Goal: Task Accomplishment & Management: Manage account settings

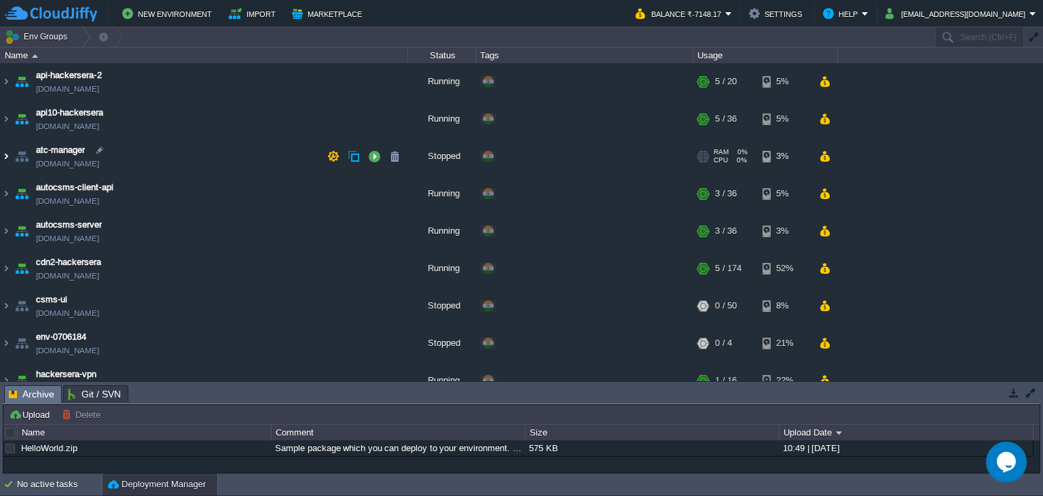
click at [3, 155] on img at bounding box center [6, 156] width 11 height 37
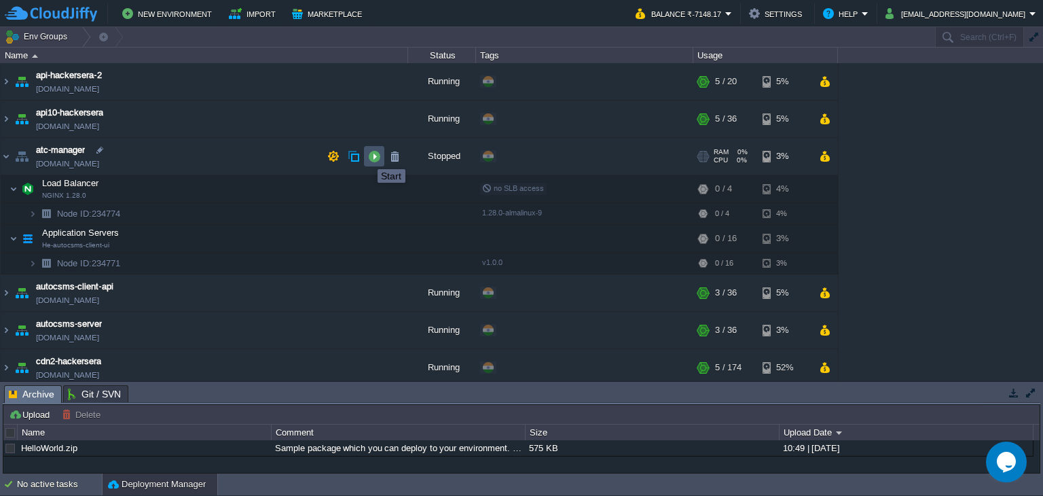
click at [368, 157] on button "button" at bounding box center [374, 156] width 12 height 12
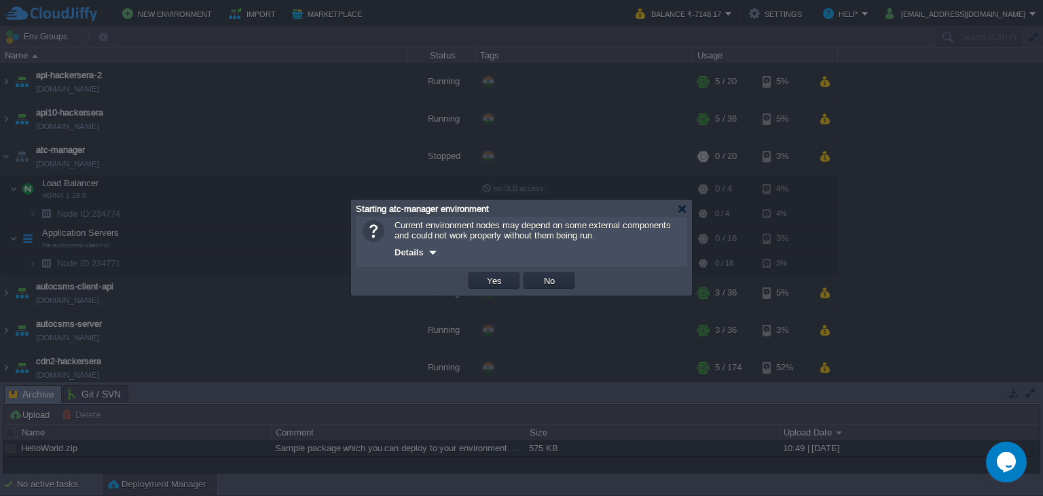
click at [435, 251] on div at bounding box center [433, 252] width 10 height 10
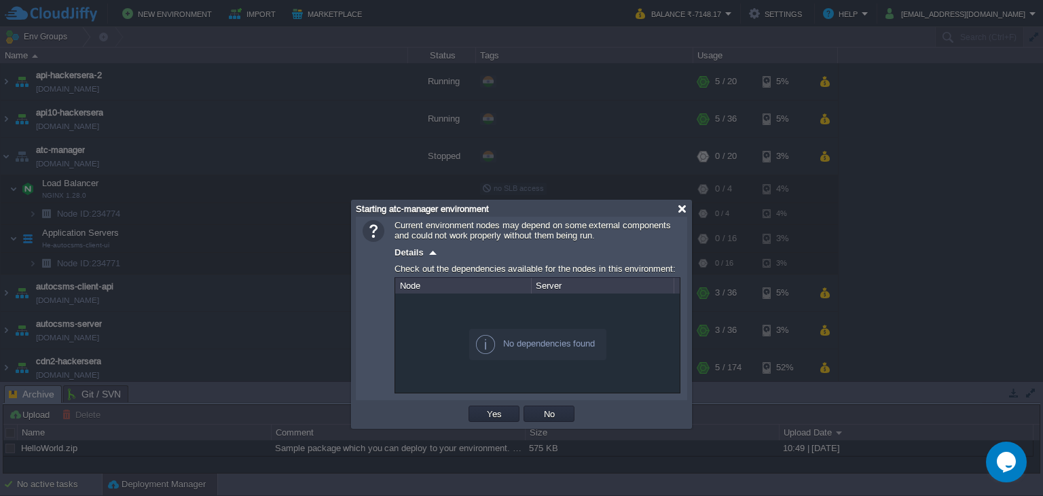
click at [684, 207] on div at bounding box center [682, 209] width 10 height 10
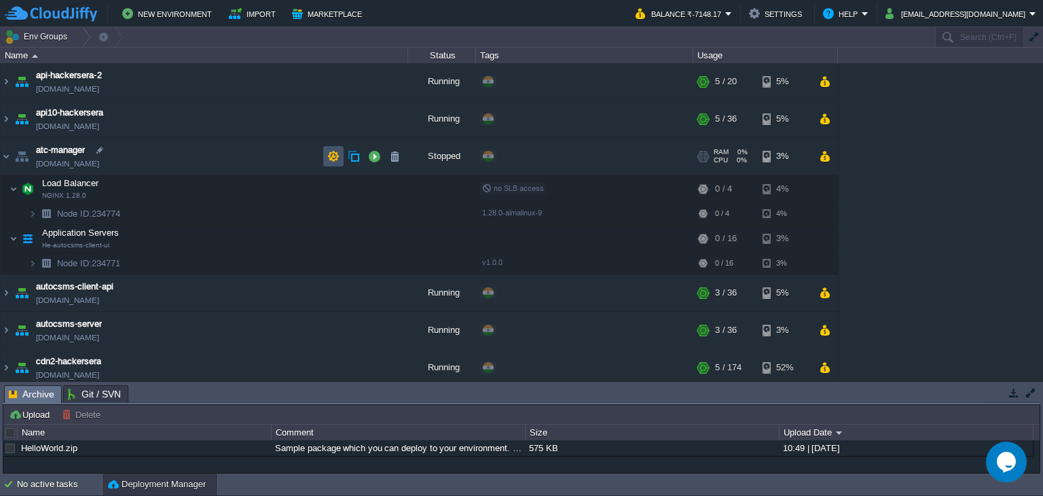
click at [331, 151] on button "button" at bounding box center [333, 156] width 12 height 12
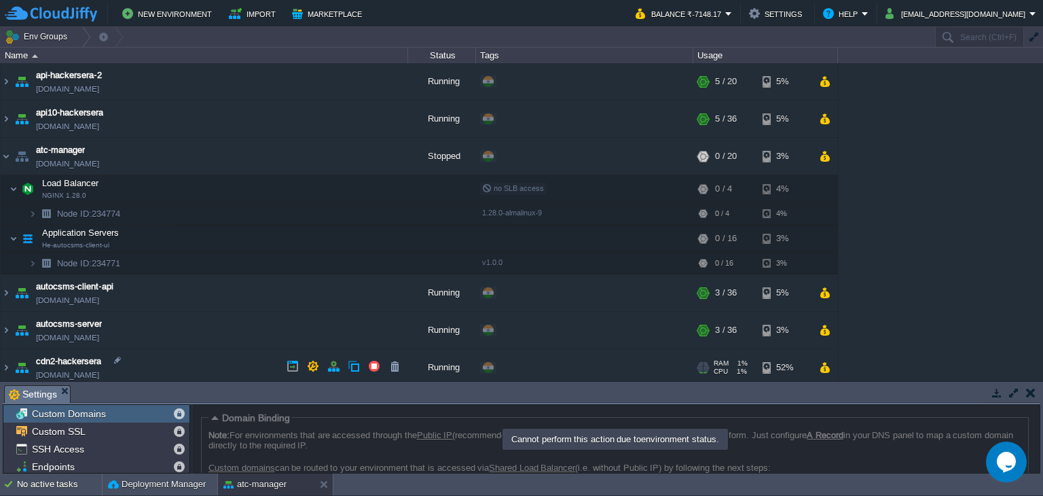
scroll to position [278, 0]
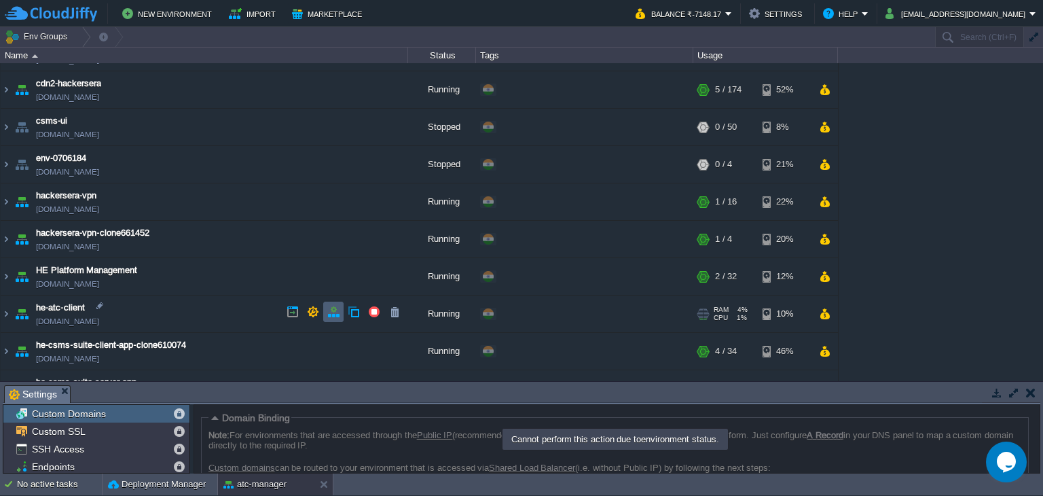
click at [333, 310] on button "button" at bounding box center [333, 312] width 12 height 12
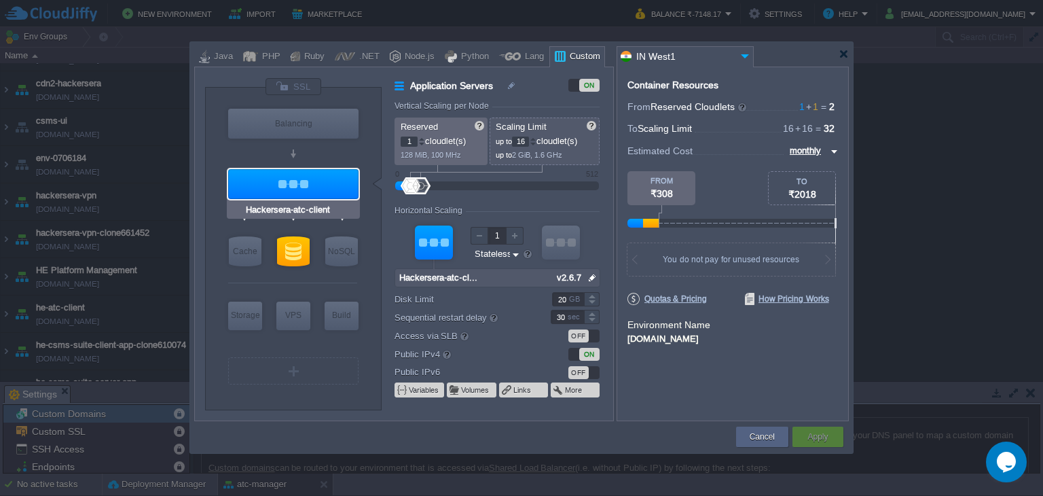
click at [310, 177] on div at bounding box center [293, 184] width 130 height 30
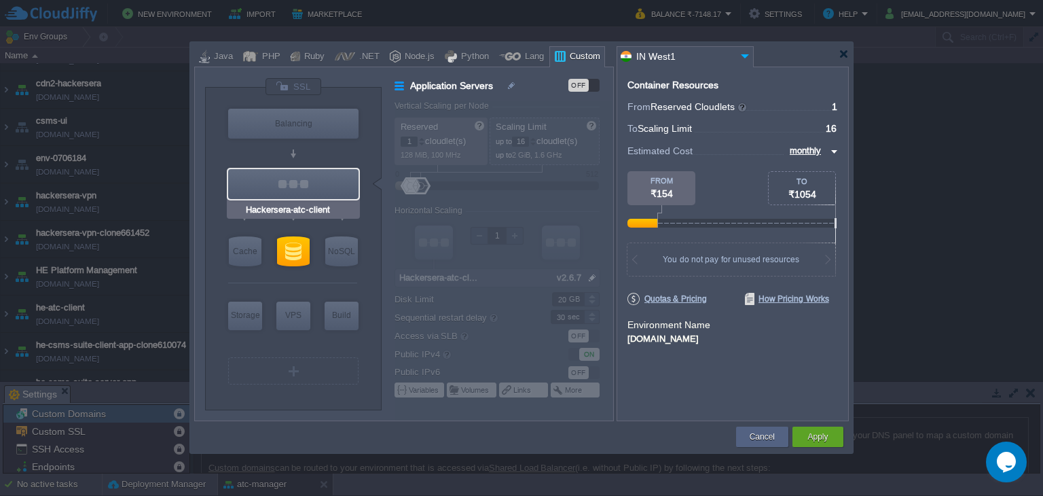
click at [310, 177] on div at bounding box center [293, 184] width 130 height 30
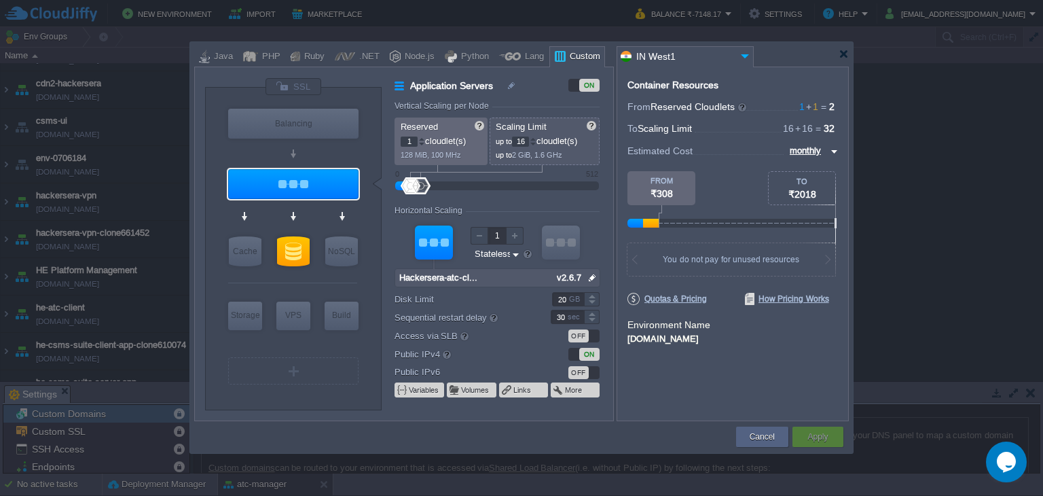
click at [587, 278] on img at bounding box center [592, 278] width 14 height 18
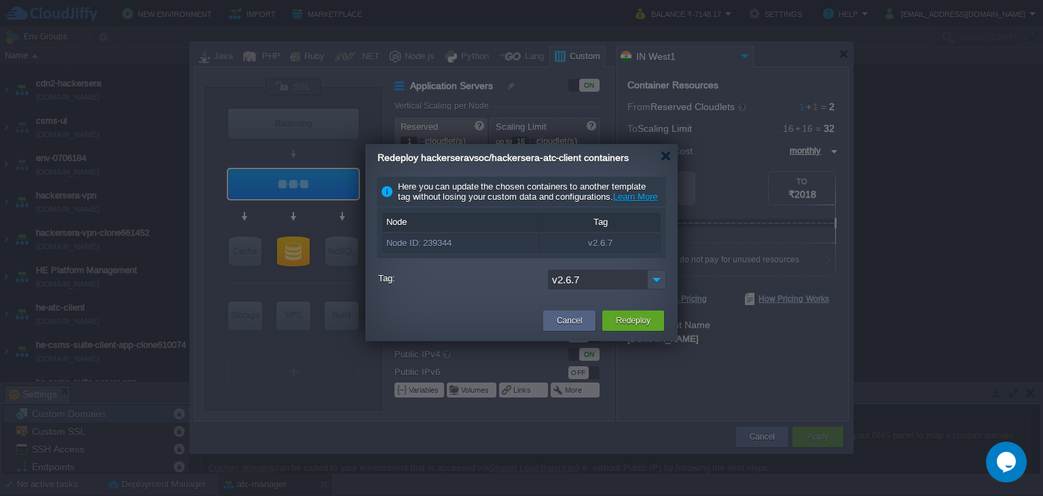
click at [423, 158] on span "Redeploy hackerseravsoc/hackersera-atc-client containers" at bounding box center [503, 157] width 251 height 11
drag, startPoint x: 583, startPoint y: 328, endPoint x: 539, endPoint y: 319, distance: 45.0
click at [583, 328] on div "Cancel" at bounding box center [569, 320] width 32 height 20
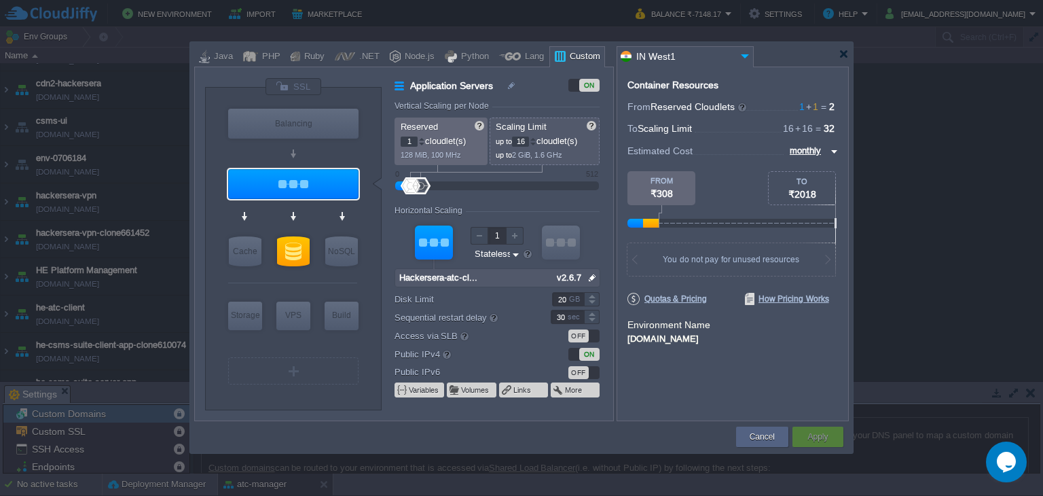
click at [354, 268] on div "VM NoSQL" at bounding box center [342, 251] width 38 height 36
type input "Postgres"
click at [289, 252] on div at bounding box center [293, 251] width 33 height 30
type input "SQL Databases"
type input "Postgres"
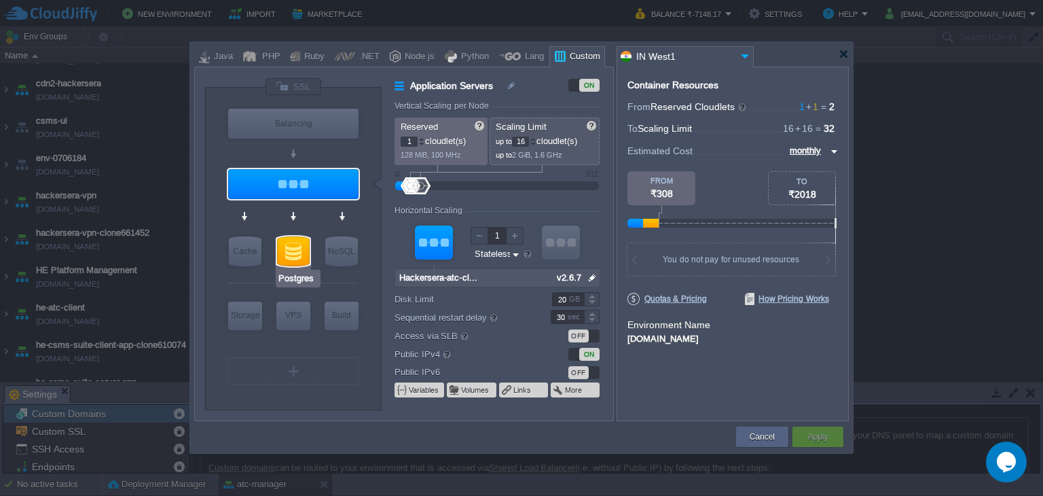
type input "null"
type input "latest"
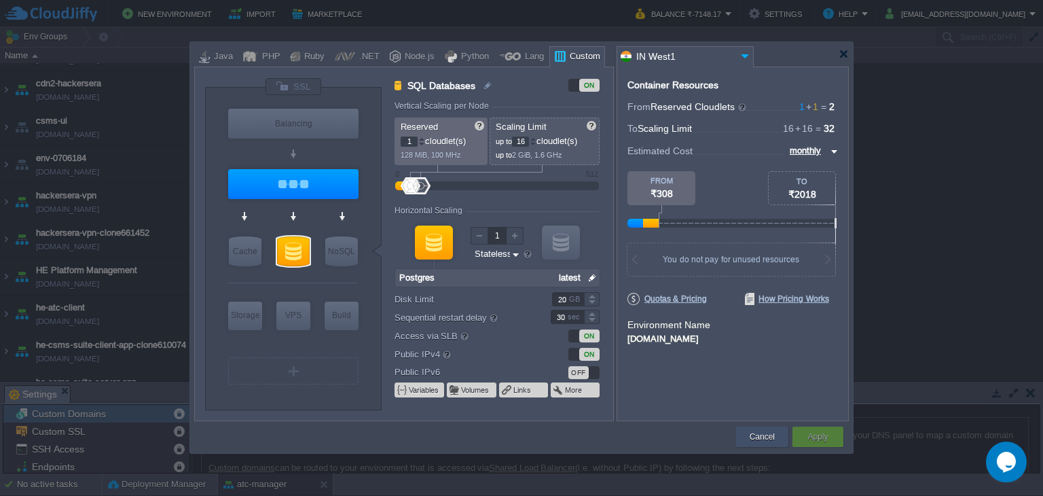
click at [752, 438] on button "Cancel" at bounding box center [762, 437] width 25 height 14
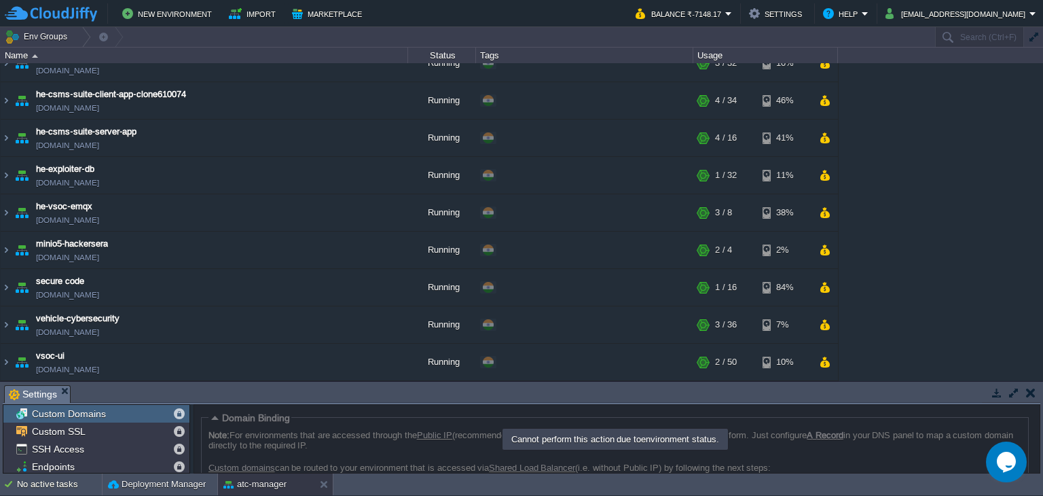
scroll to position [247, 0]
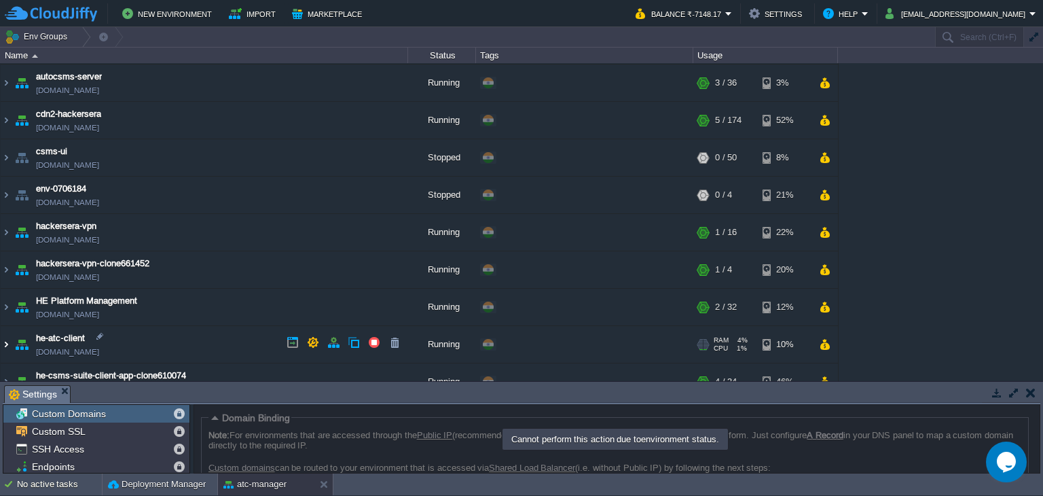
click at [8, 338] on img at bounding box center [6, 344] width 11 height 37
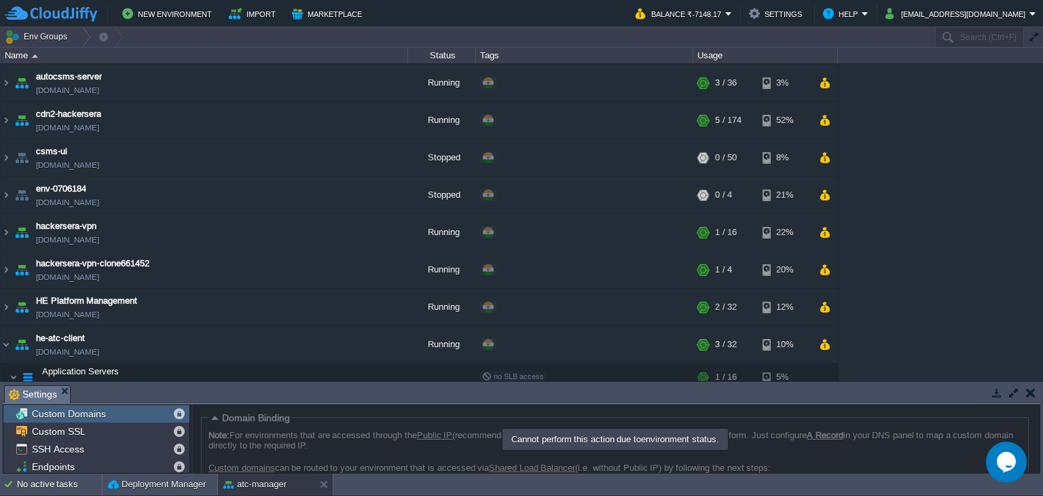
scroll to position [525, 0]
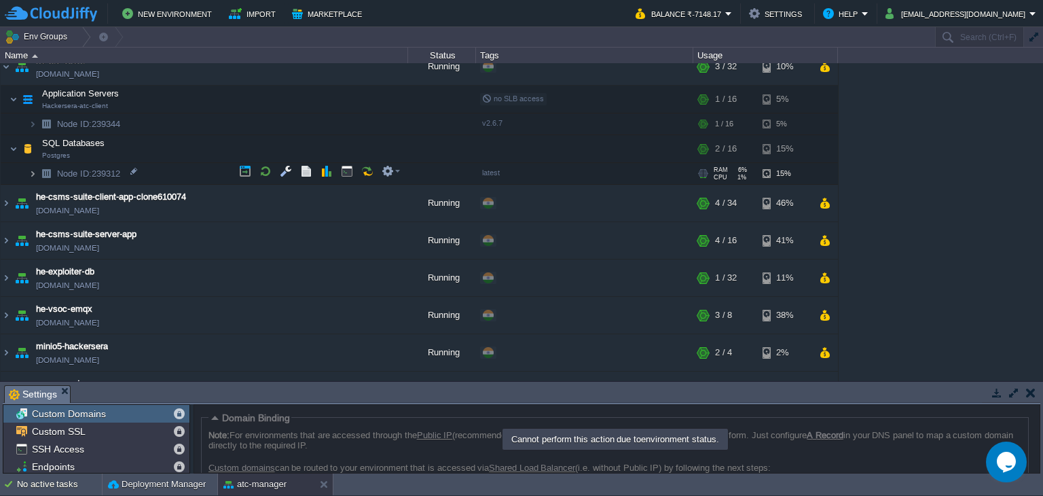
click at [33, 168] on img at bounding box center [33, 173] width 8 height 21
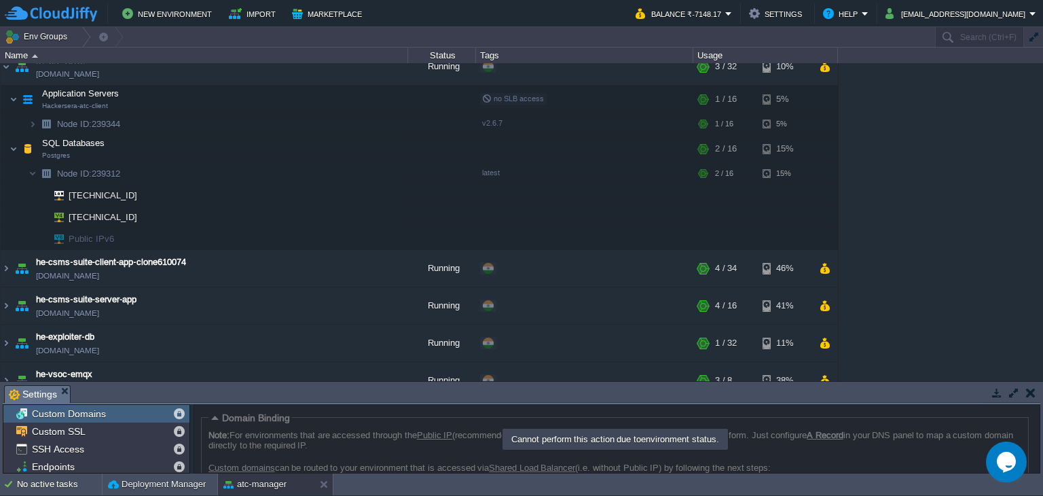
scroll to position [247, 0]
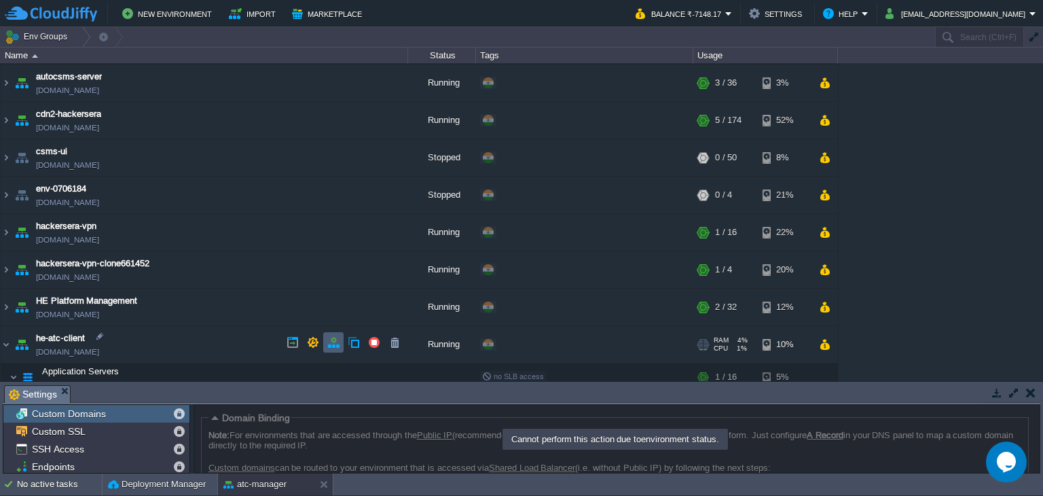
click at [326, 337] on td at bounding box center [333, 342] width 20 height 20
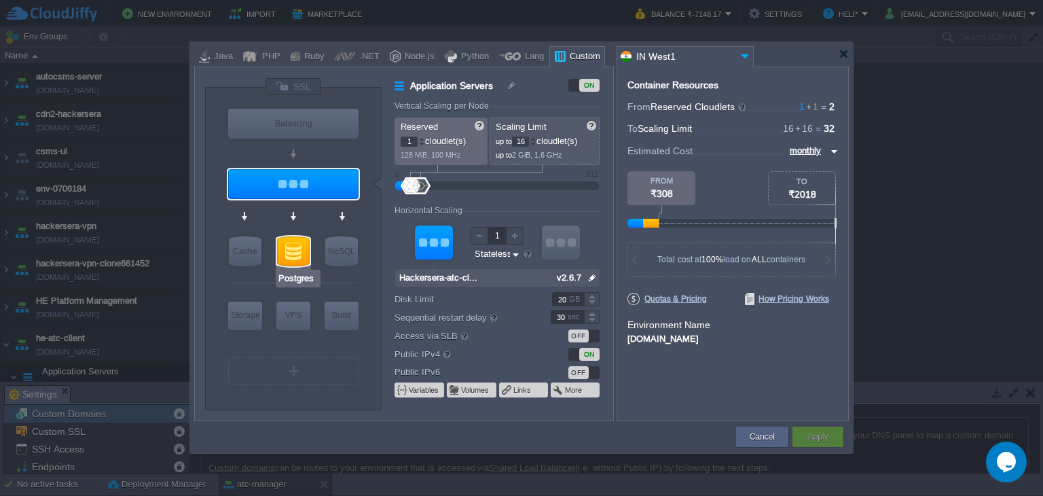
type input "Hackersera-atc-client"
click at [325, 183] on div at bounding box center [293, 184] width 130 height 30
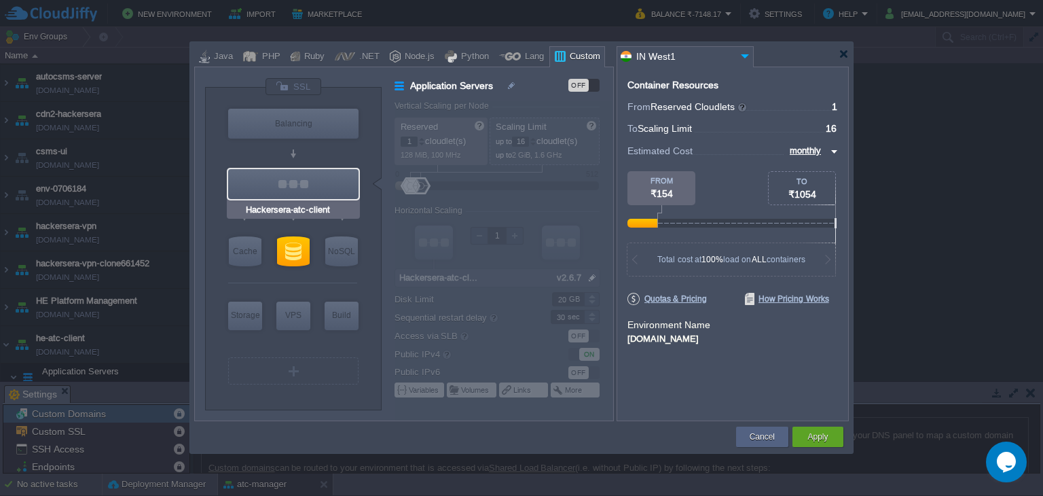
click at [311, 194] on div at bounding box center [293, 184] width 130 height 30
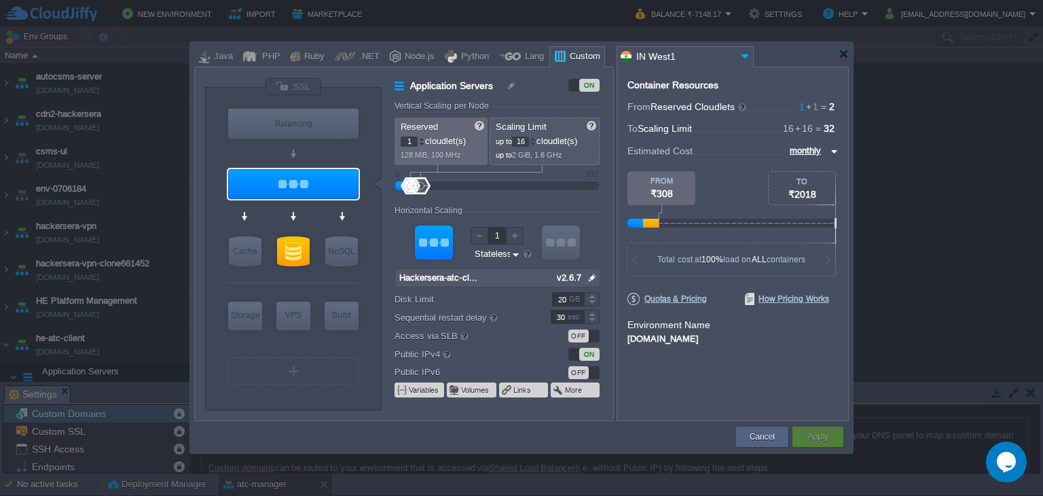
click at [591, 276] on img at bounding box center [592, 278] width 14 height 18
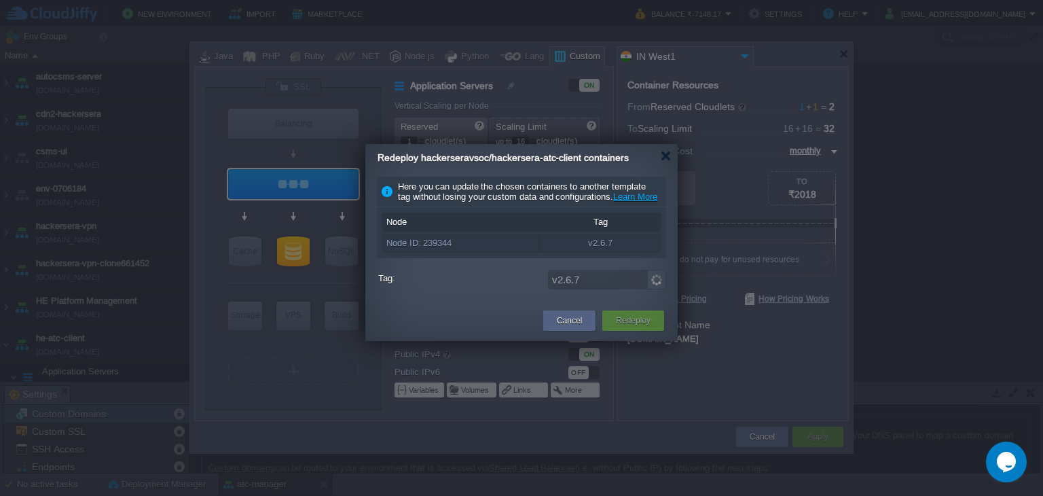
click at [426, 155] on span "Redeploy hackerseravsoc/hackersera-atc-client containers" at bounding box center [503, 157] width 251 height 11
click at [422, 158] on span "Redeploy hackerseravsoc/hackersera-atc-client containers" at bounding box center [503, 157] width 251 height 11
click at [617, 321] on div "Redeploy" at bounding box center [632, 320] width 41 height 20
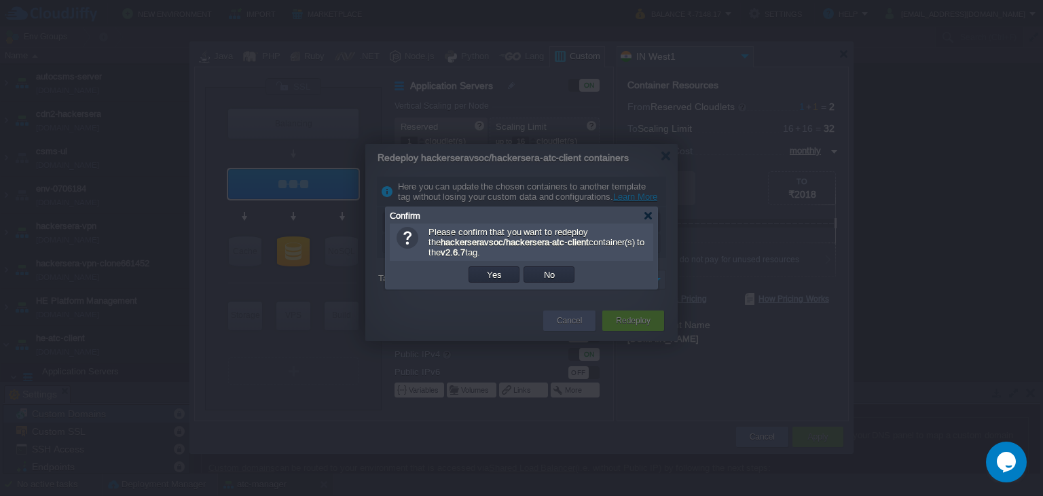
click at [445, 246] on b "hackerseravsoc/hackersera-atc-client" at bounding box center [515, 242] width 148 height 10
click at [445, 245] on b "hackerseravsoc/hackersera-atc-client" at bounding box center [515, 242] width 148 height 10
click at [426, 244] on div at bounding box center [413, 238] width 32 height 22
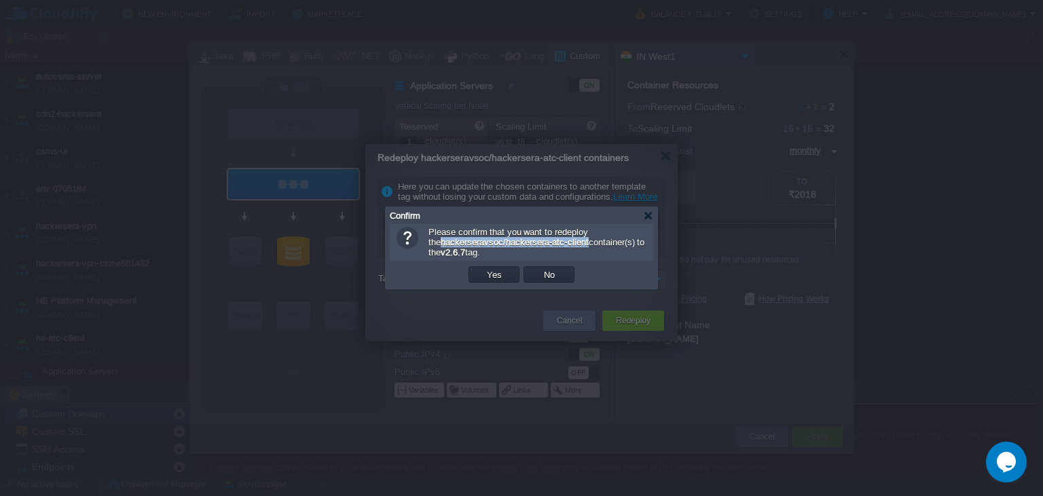
drag, startPoint x: 429, startPoint y: 243, endPoint x: 596, endPoint y: 246, distance: 167.1
click at [589, 246] on b "hackerseravsoc/hackersera-atc-client" at bounding box center [515, 242] width 148 height 10
copy b "hackerseravsoc/hackersera-atc-client"
click at [674, 494] on div at bounding box center [521, 248] width 1043 height 496
click at [543, 270] on button "No" at bounding box center [549, 274] width 19 height 12
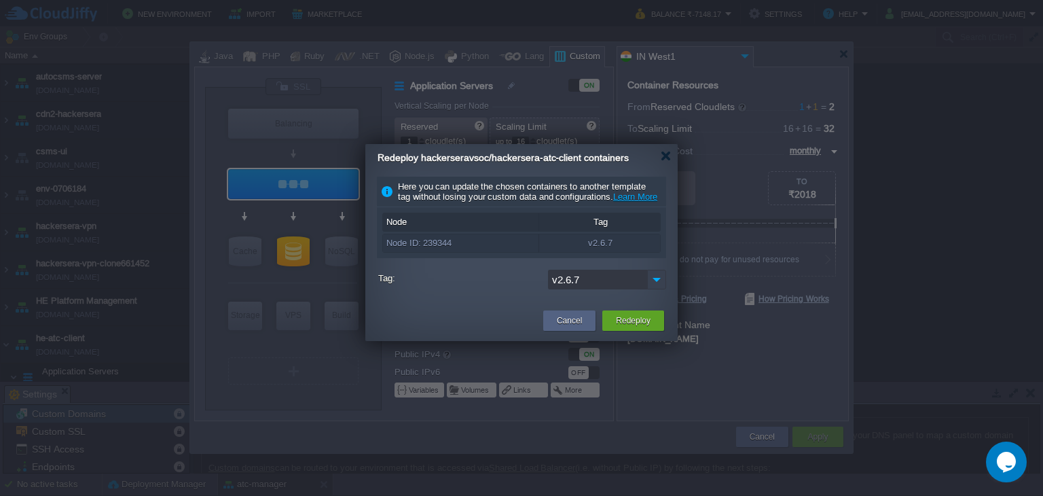
click at [648, 289] on img at bounding box center [656, 280] width 19 height 20
click at [576, 324] on button "Cancel" at bounding box center [569, 321] width 25 height 14
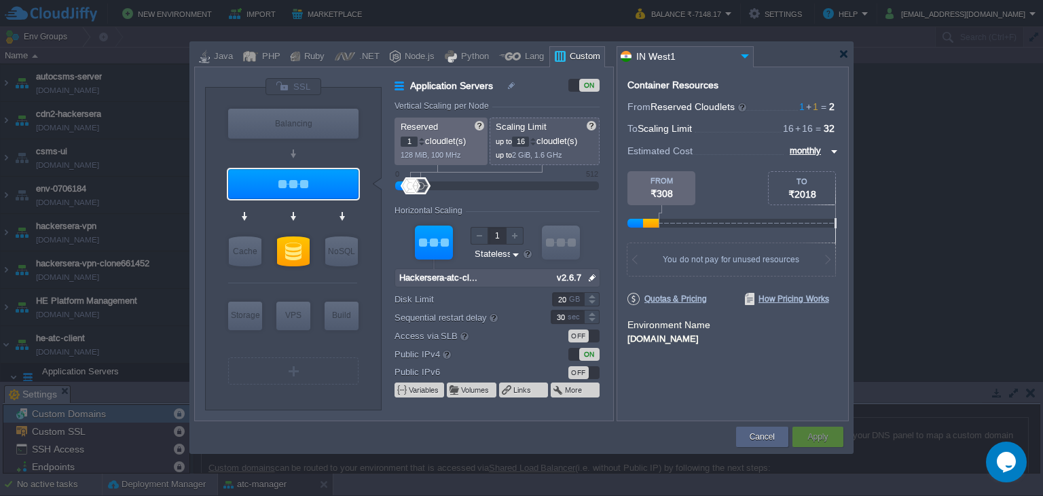
click at [595, 275] on img at bounding box center [592, 278] width 14 height 18
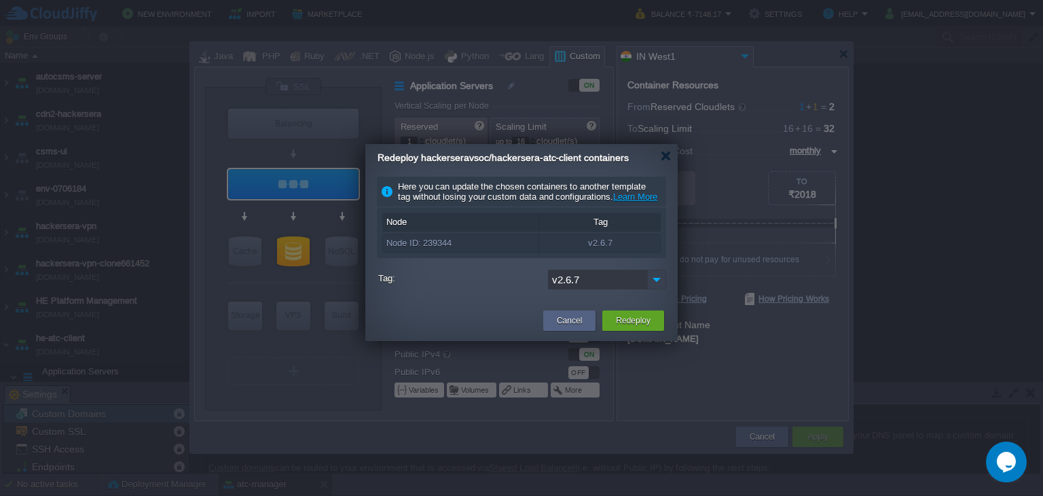
click at [661, 289] on img at bounding box center [656, 280] width 19 height 20
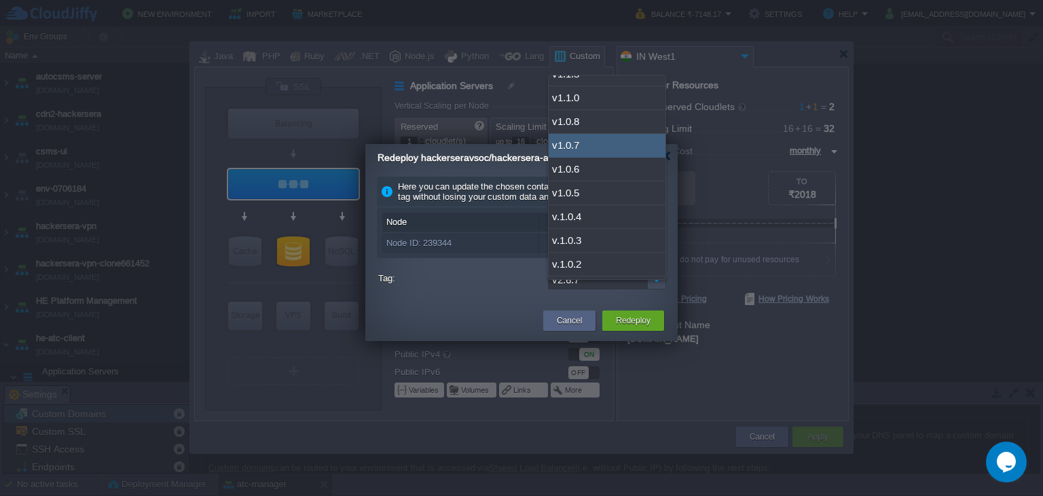
scroll to position [103, 0]
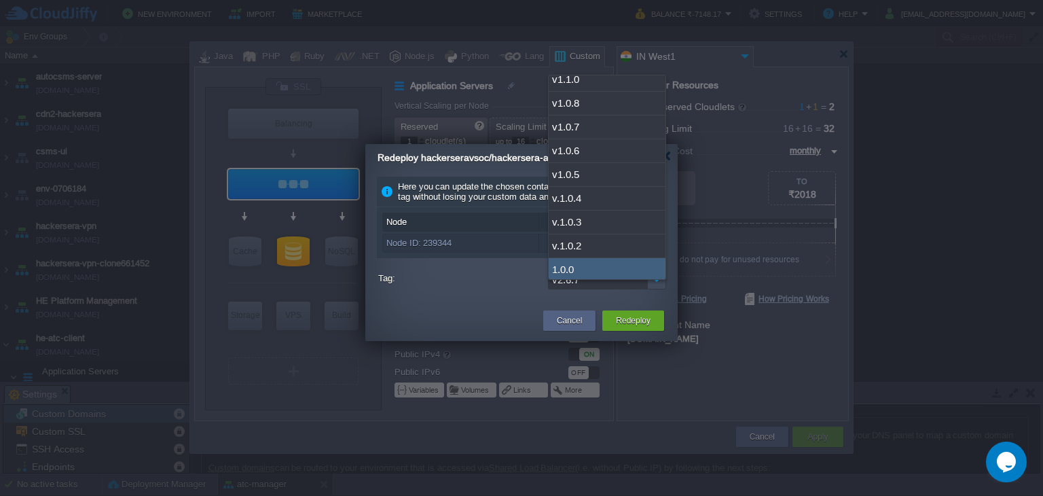
click at [600, 263] on div "1.0.0" at bounding box center [607, 269] width 117 height 23
type input "1.0.0"
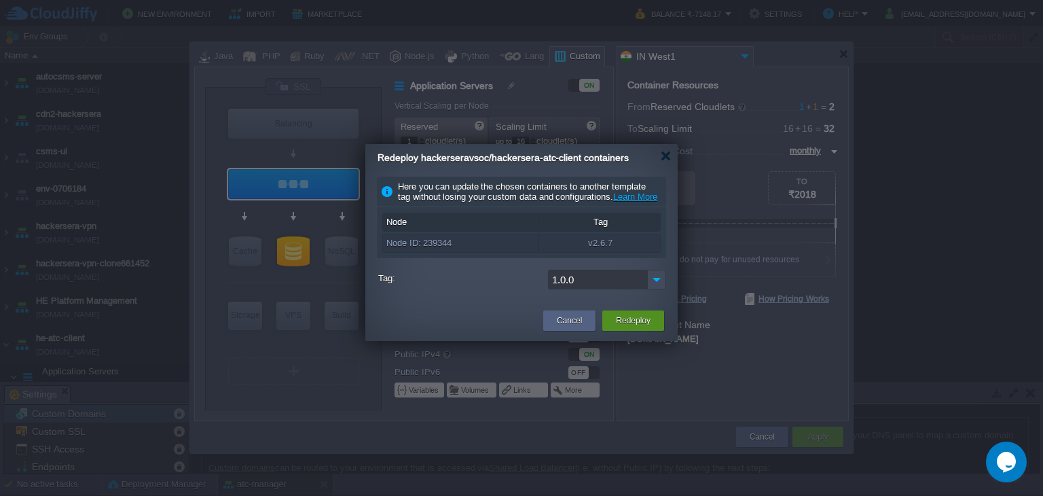
click at [631, 323] on div "Redeploy" at bounding box center [632, 320] width 41 height 20
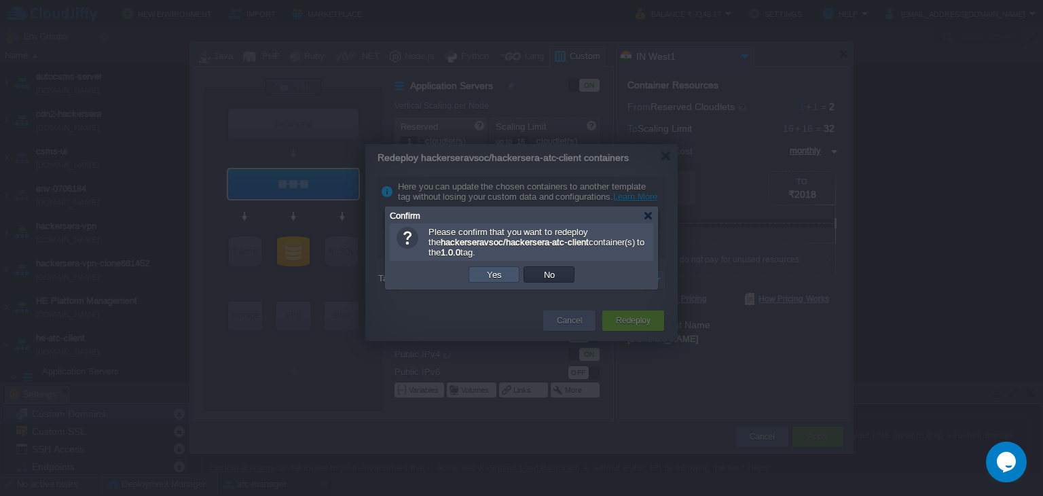
click at [502, 274] on button "Yes" at bounding box center [494, 274] width 23 height 12
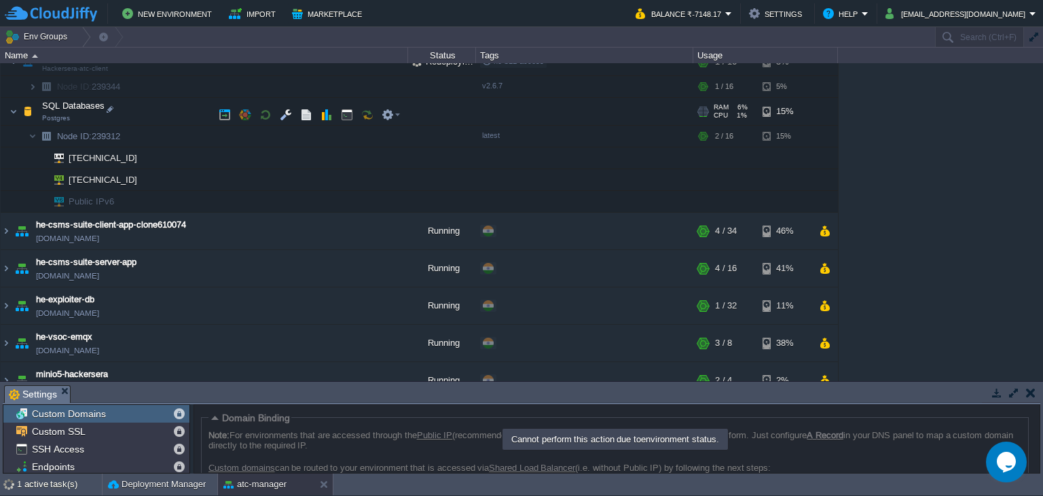
scroll to position [278, 0]
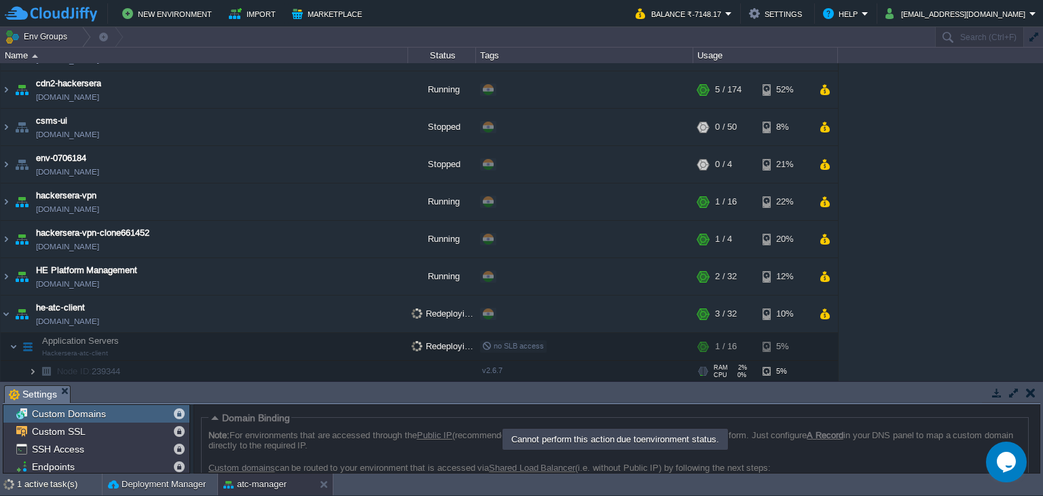
click at [33, 364] on img at bounding box center [33, 371] width 8 height 21
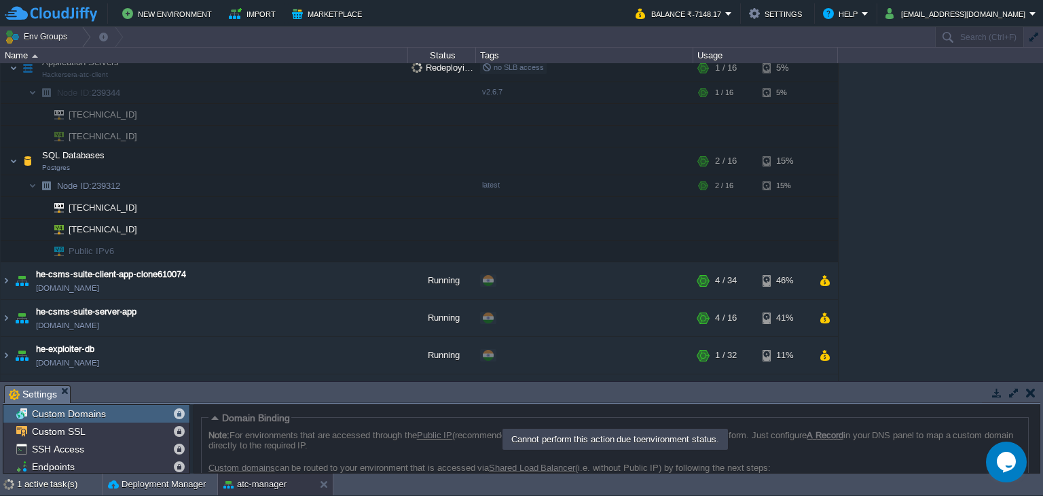
click at [110, 131] on span "[TECHNICAL_ID]" at bounding box center [103, 136] width 72 height 21
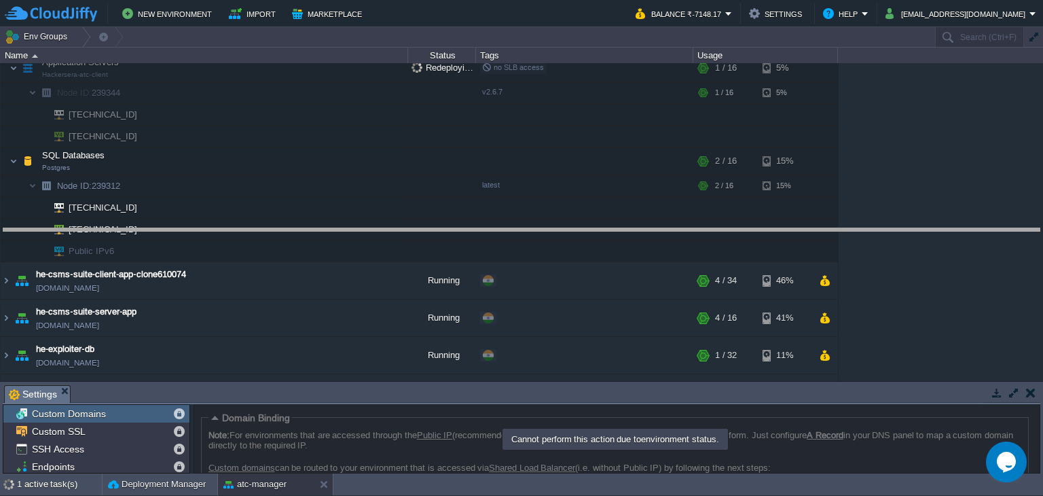
drag, startPoint x: 565, startPoint y: 399, endPoint x: 559, endPoint y: 237, distance: 162.4
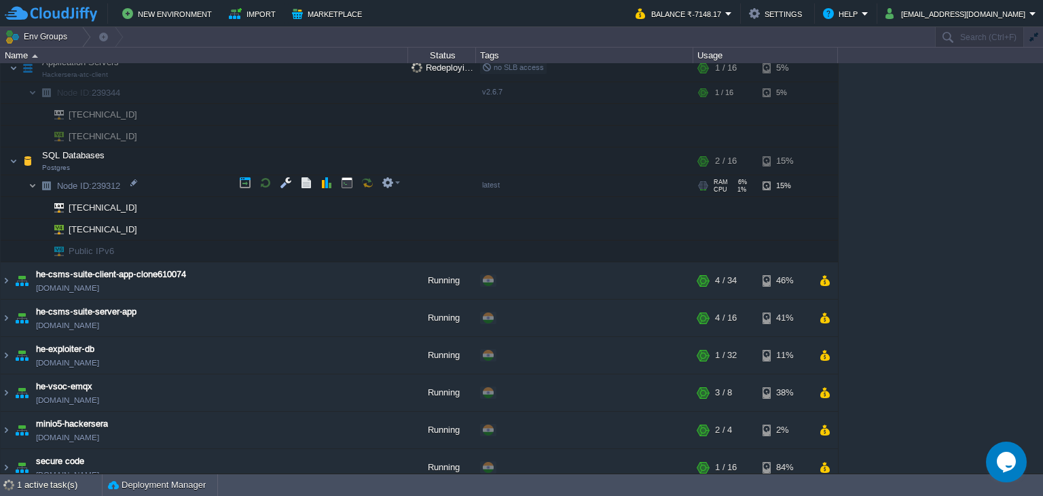
click at [30, 183] on img at bounding box center [33, 185] width 8 height 21
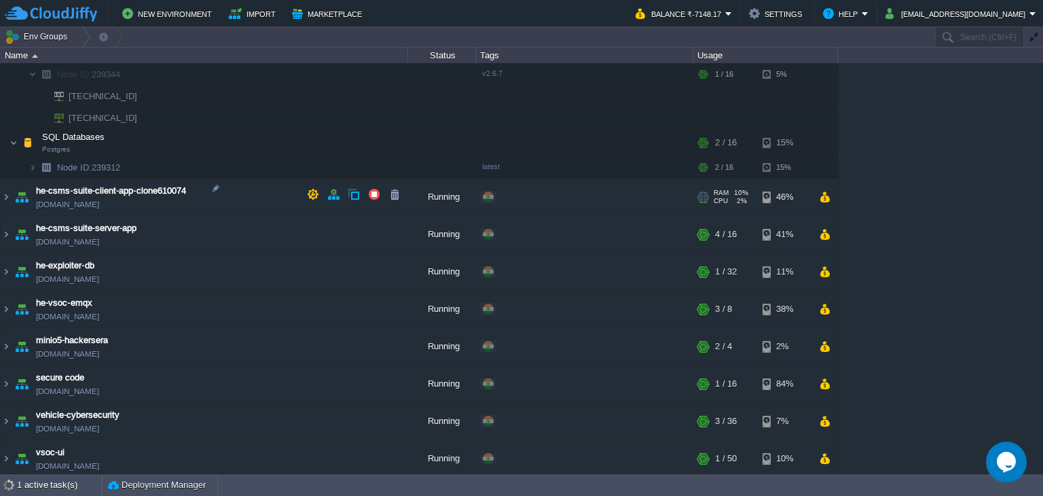
scroll to position [215, 0]
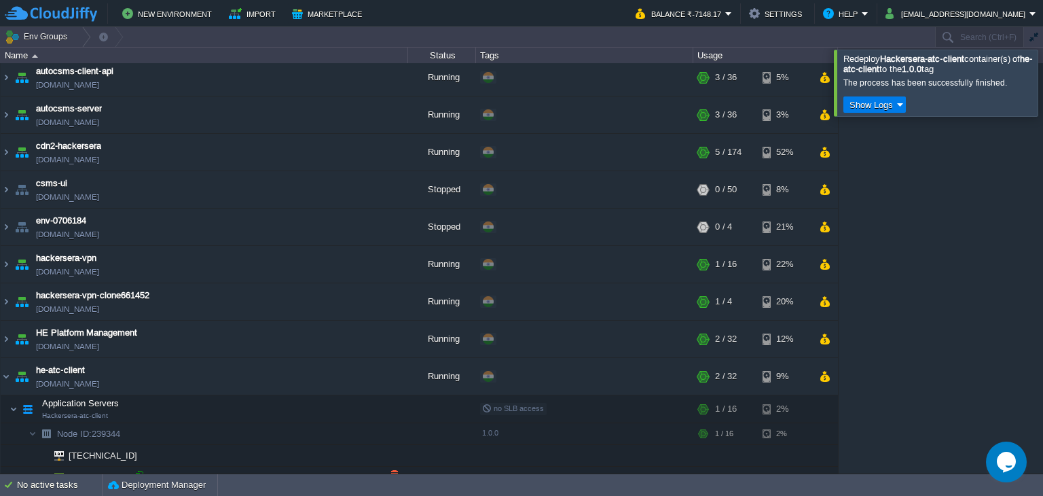
click at [139, 469] on div at bounding box center [139, 475] width 12 height 12
click at [341, 401] on button "button" at bounding box center [347, 407] width 12 height 12
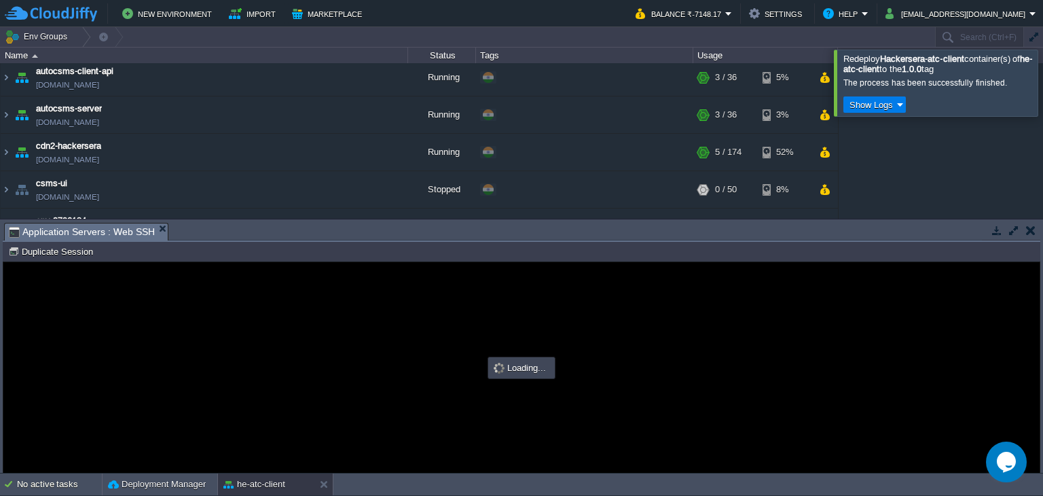
drag, startPoint x: 207, startPoint y: 221, endPoint x: 209, endPoint y: 329, distance: 107.3
click at [209, 329] on div "Tasks Activity Log Archive Git / SVN Application Servers : Web SSH Upload Delet…" at bounding box center [521, 345] width 1043 height 253
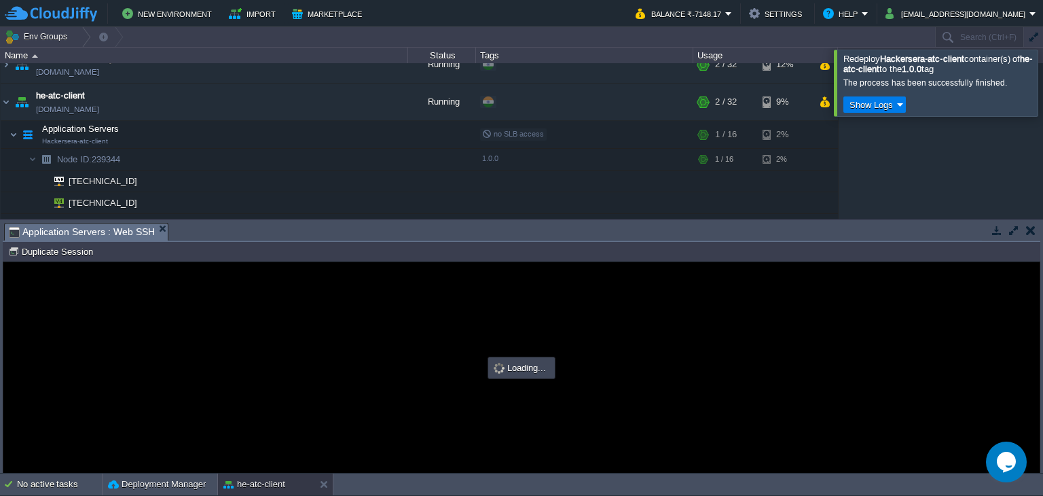
scroll to position [0, 0]
type input "#000000"
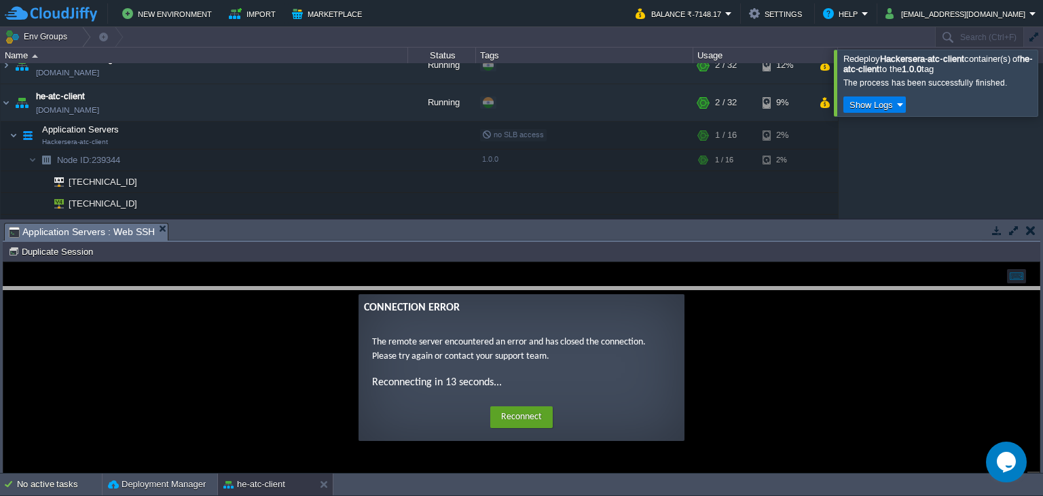
drag, startPoint x: 222, startPoint y: 232, endPoint x: 215, endPoint y: 306, distance: 75.0
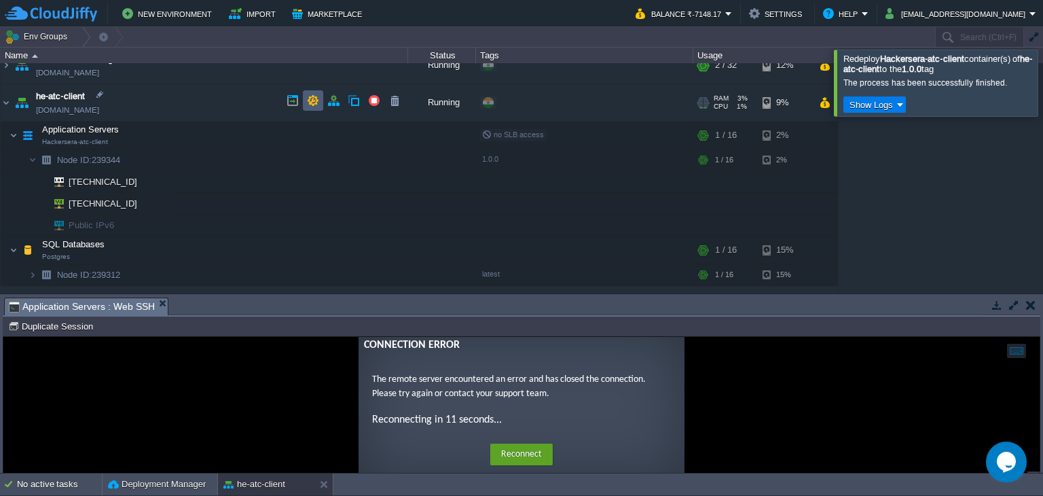
click at [312, 93] on td at bounding box center [313, 100] width 20 height 20
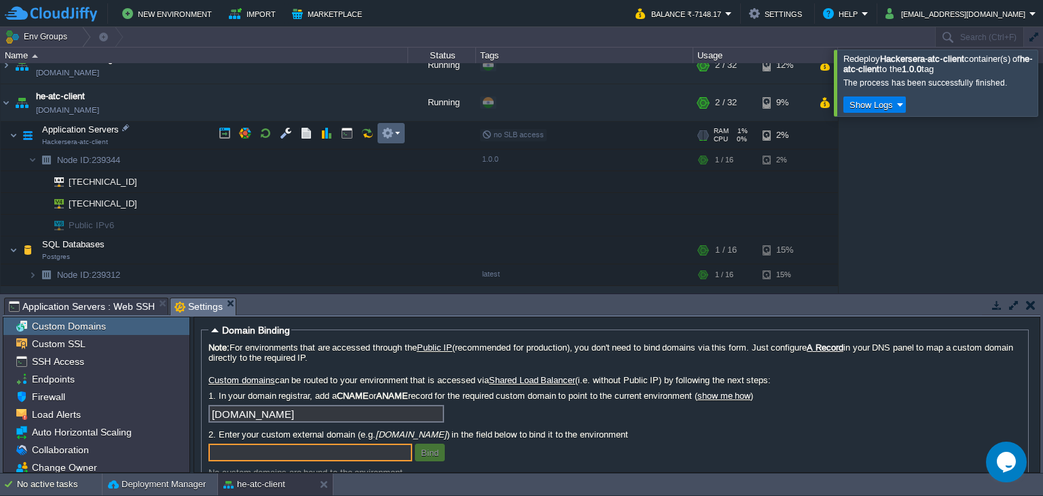
click at [380, 136] on td at bounding box center [391, 133] width 27 height 20
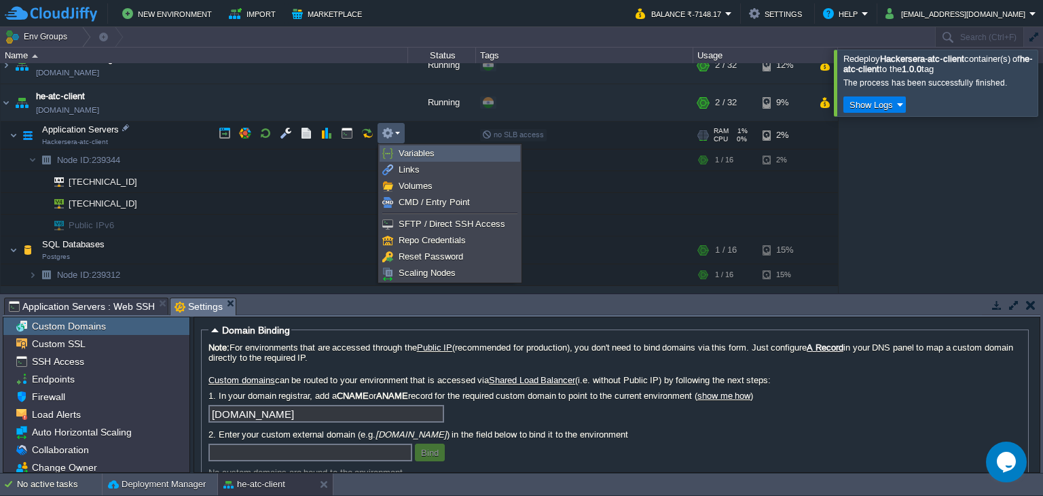
click at [407, 154] on span "Variables" at bounding box center [417, 153] width 36 height 10
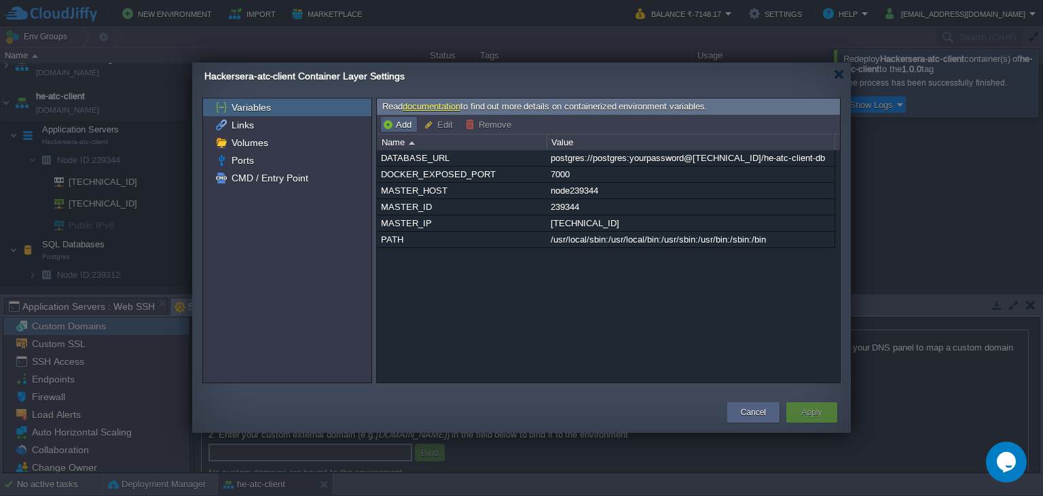
click at [396, 126] on button "Add" at bounding box center [398, 124] width 33 height 12
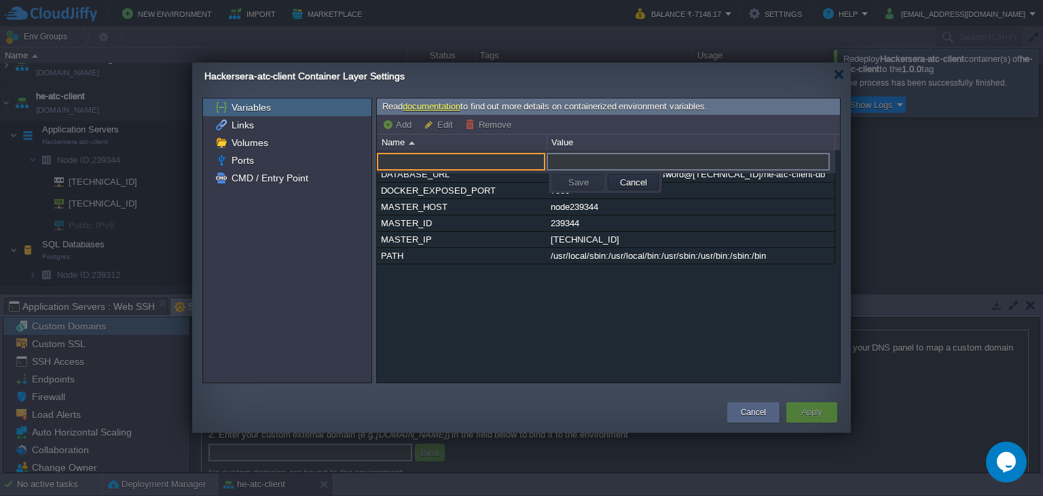
paste input "PORT"
type input "PORT"
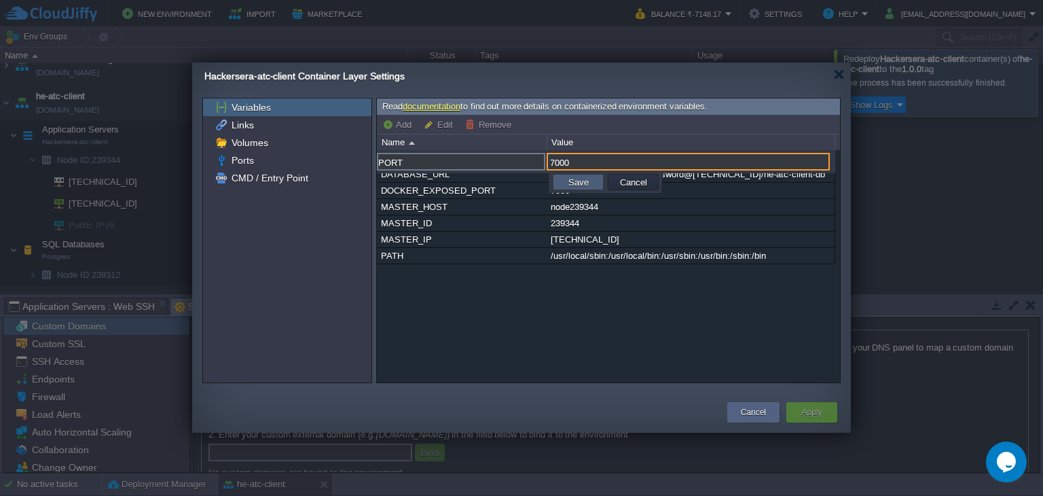
type input "7000"
click at [568, 181] on button "Save" at bounding box center [578, 182] width 29 height 12
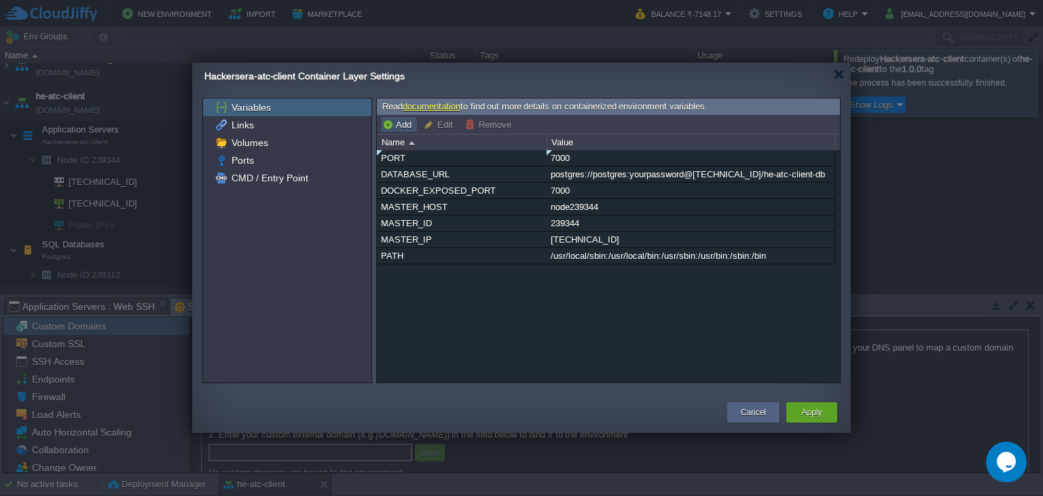
click at [398, 127] on button "Add" at bounding box center [398, 124] width 33 height 12
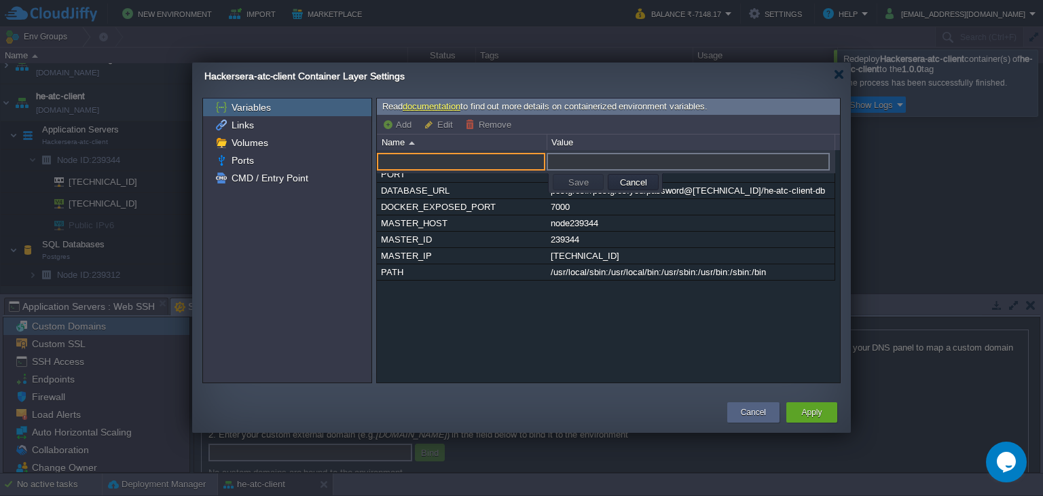
click at [422, 167] on input "text" at bounding box center [461, 162] width 168 height 18
click at [449, 159] on input "text" at bounding box center [461, 162] width 168 height 18
paste input "NODE_ENV"
type input "NODE_ENV"
click at [587, 166] on input "text" at bounding box center [688, 162] width 283 height 18
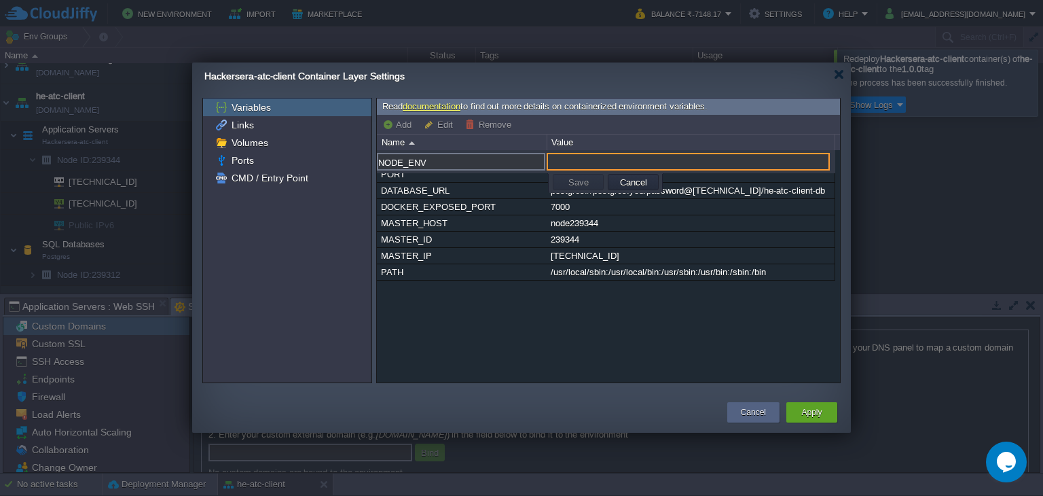
paste input "development"
type input "development"
click at [575, 177] on button "Save" at bounding box center [578, 182] width 29 height 12
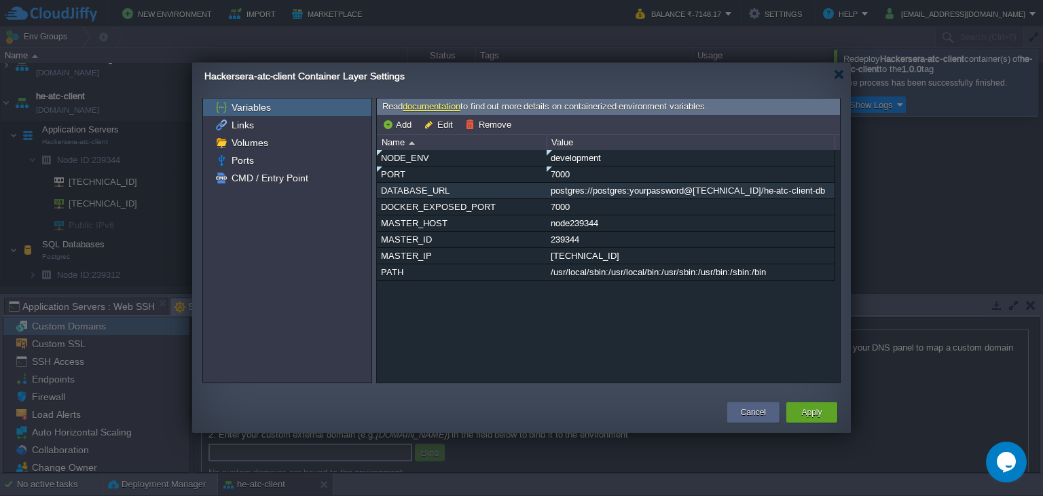
click at [433, 194] on div "DATABASE_URL" at bounding box center [462, 191] width 168 height 16
click at [476, 124] on button "Remove" at bounding box center [490, 124] width 50 height 12
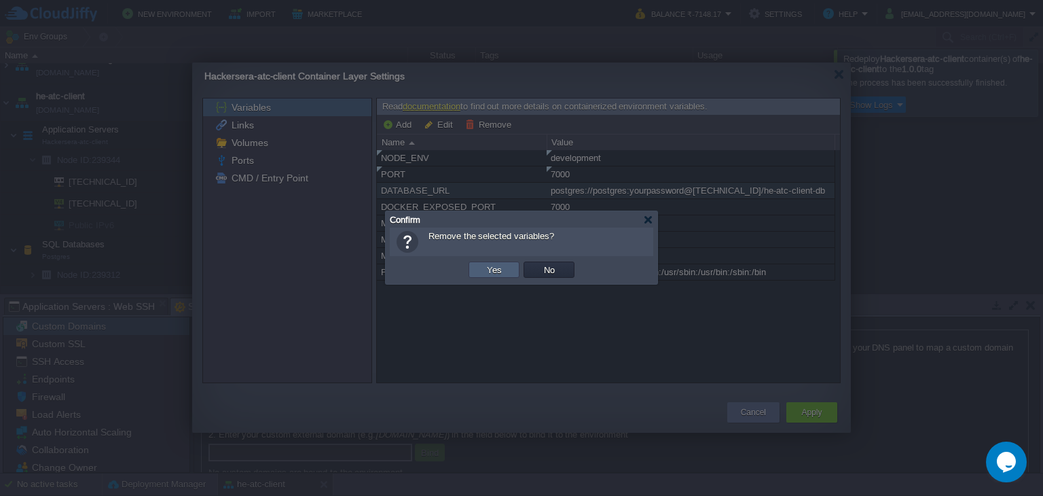
click at [486, 271] on button "Yes" at bounding box center [494, 269] width 23 height 12
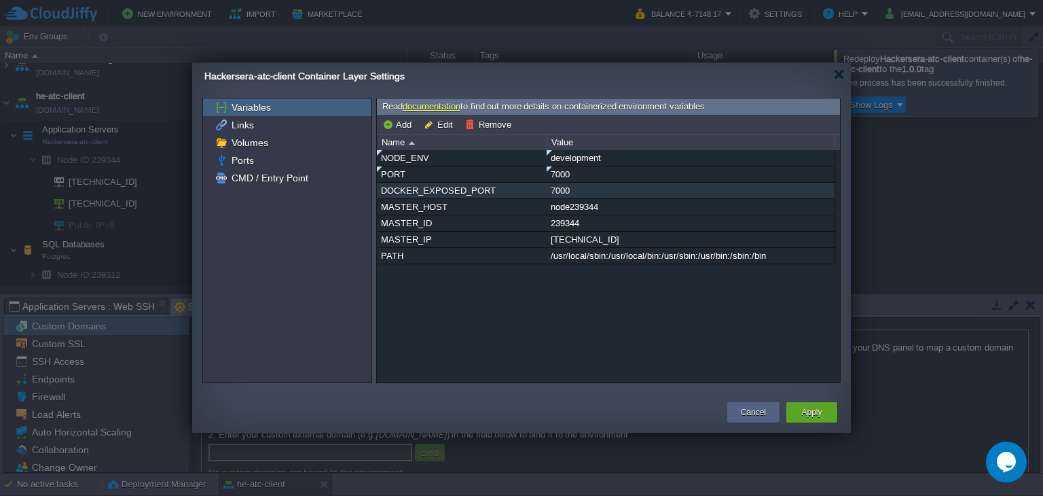
click at [429, 184] on div "DOCKER_EXPOSED_PORT" at bounding box center [462, 191] width 168 height 16
type input "DOCKER_EXPOSED_PORT"
type input "7000"
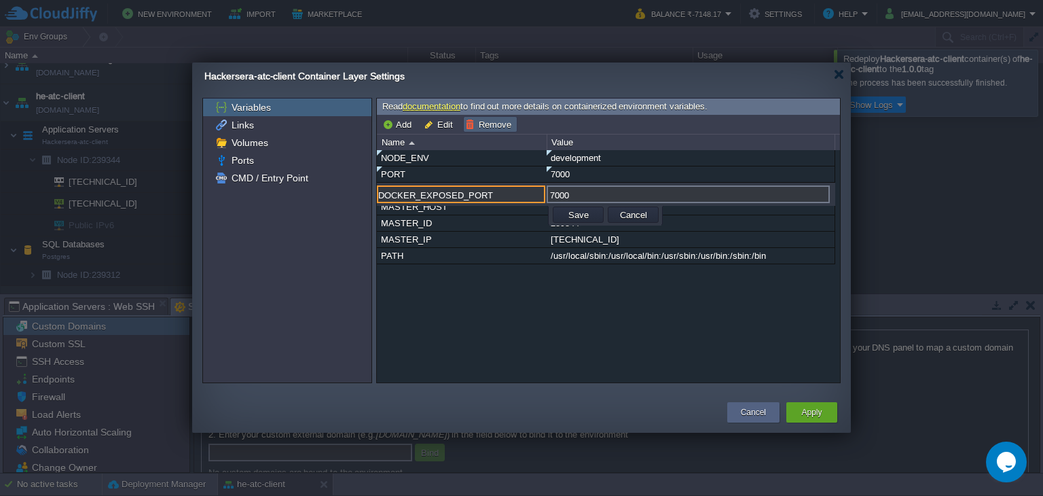
click at [489, 118] on button "Remove" at bounding box center [490, 124] width 50 height 12
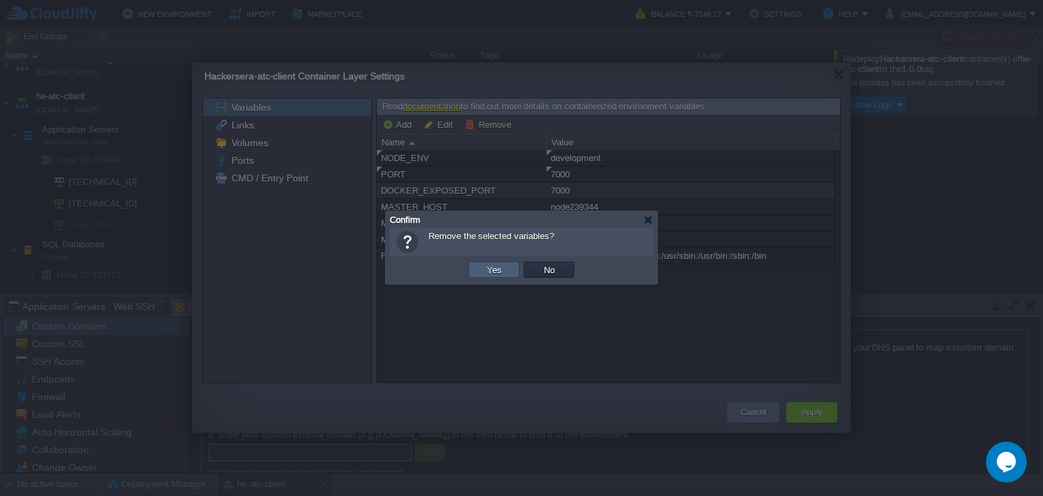
click at [505, 266] on td "Yes" at bounding box center [493, 269] width 51 height 16
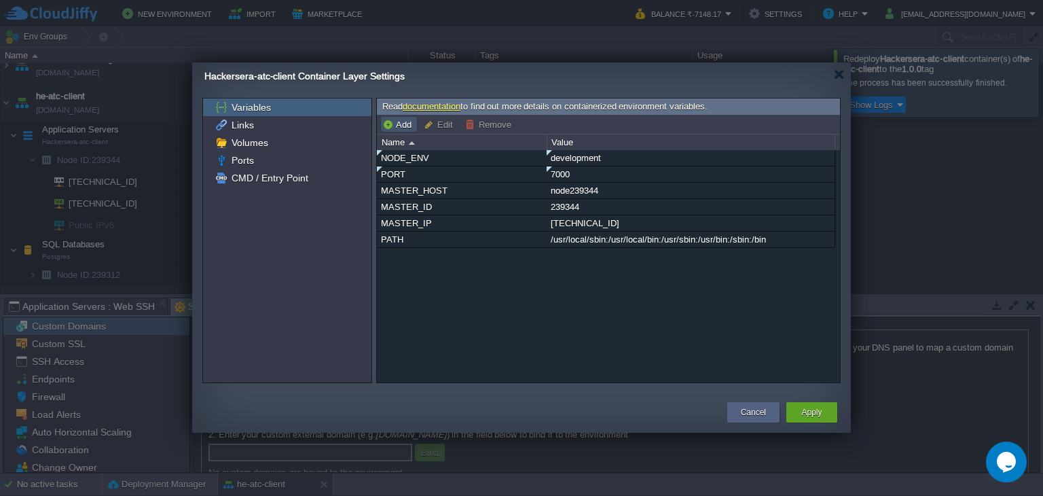
click at [401, 120] on button "Add" at bounding box center [398, 124] width 33 height 12
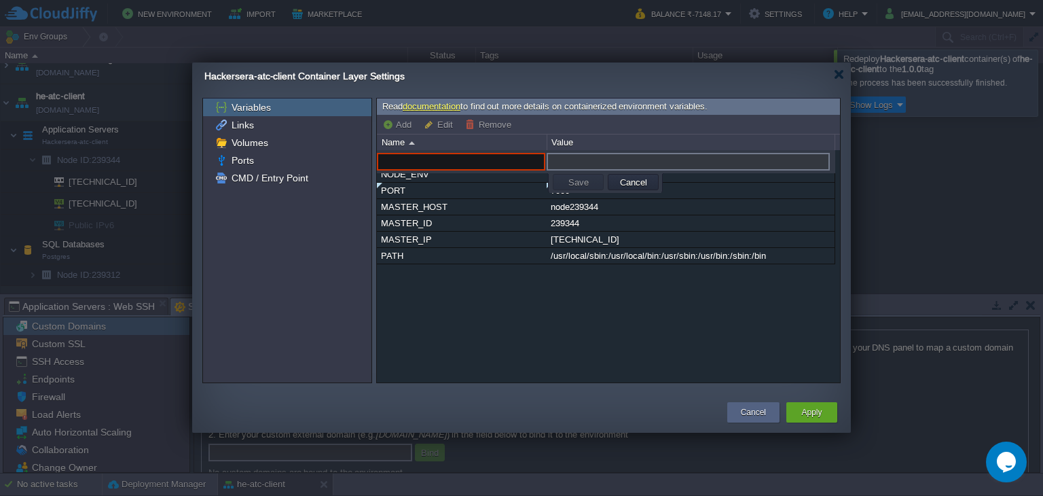
paste input "PGHOST"
type input "PGHOST"
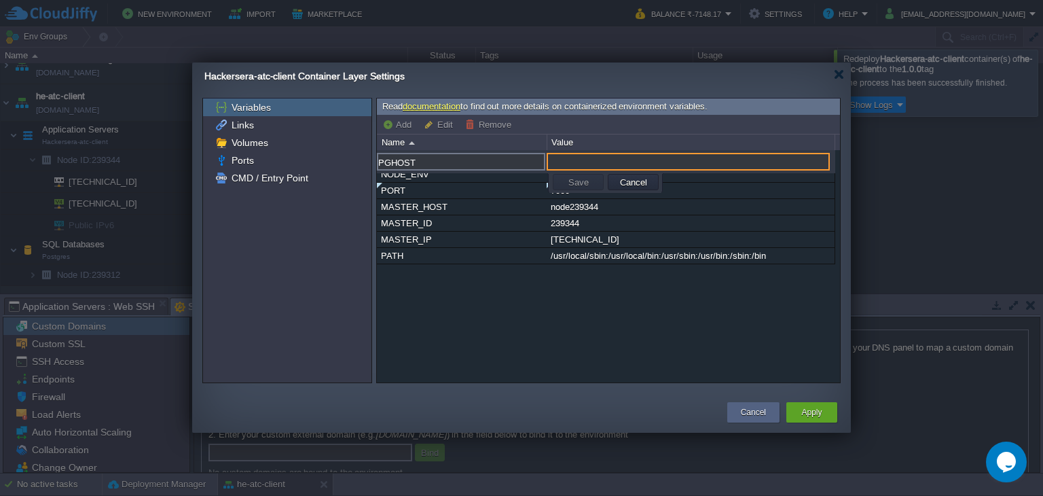
paste input "[TECHNICAL_ID]"
type input "[TECHNICAL_ID]"
click at [595, 177] on td "Save" at bounding box center [578, 182] width 51 height 16
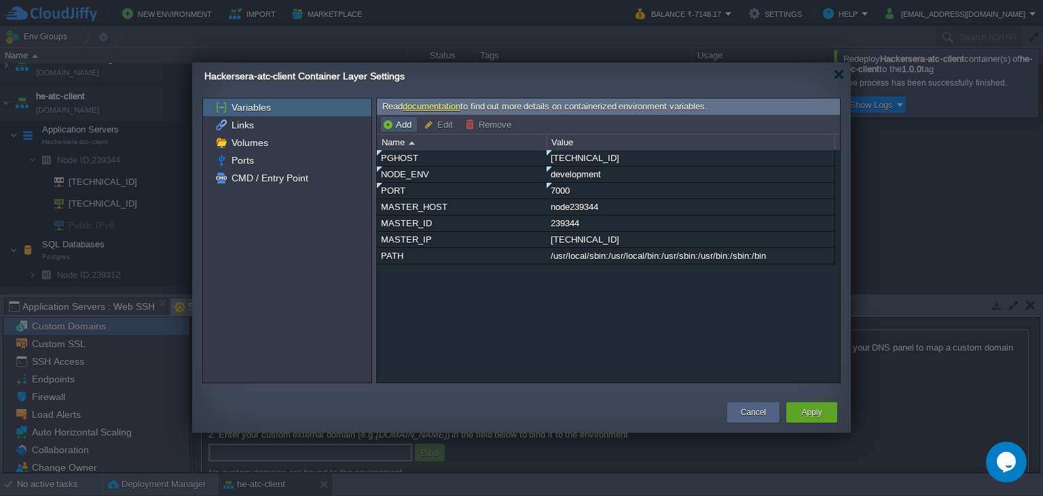
click at [411, 123] on button "Add" at bounding box center [398, 124] width 33 height 12
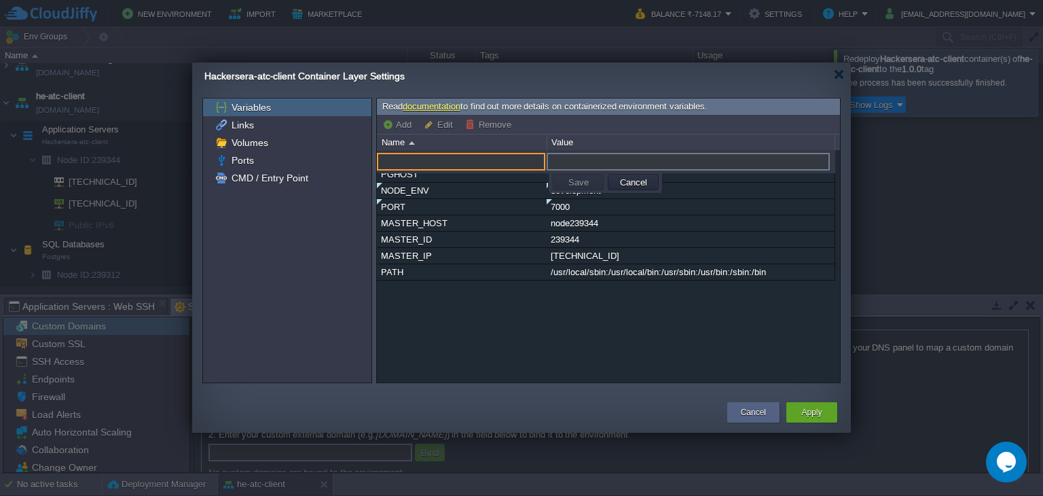
paste input "5432"
type input "5432"
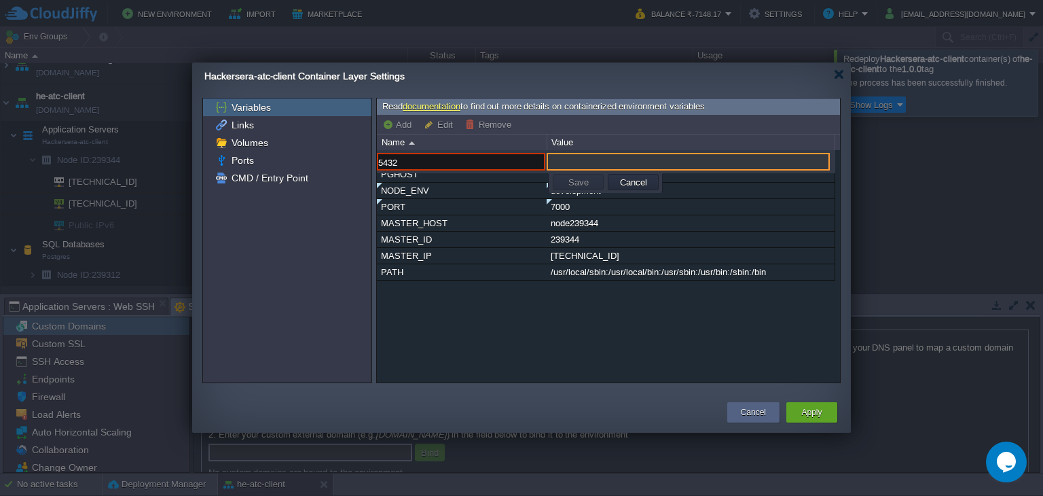
paste input "5432"
type input "5432"
click at [478, 161] on input "5432" at bounding box center [461, 162] width 168 height 18
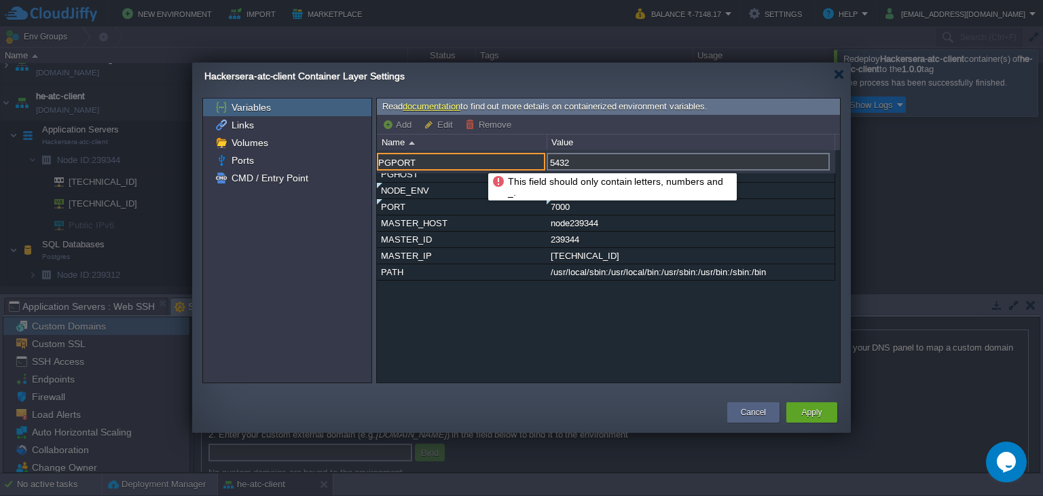
type input "PGPORT"
click at [534, 321] on div "PGHOST [TECHNICAL_ID] NODE_ENV development PORT 7000 MASTER_HOST node239344 MAS…" at bounding box center [608, 266] width 463 height 233
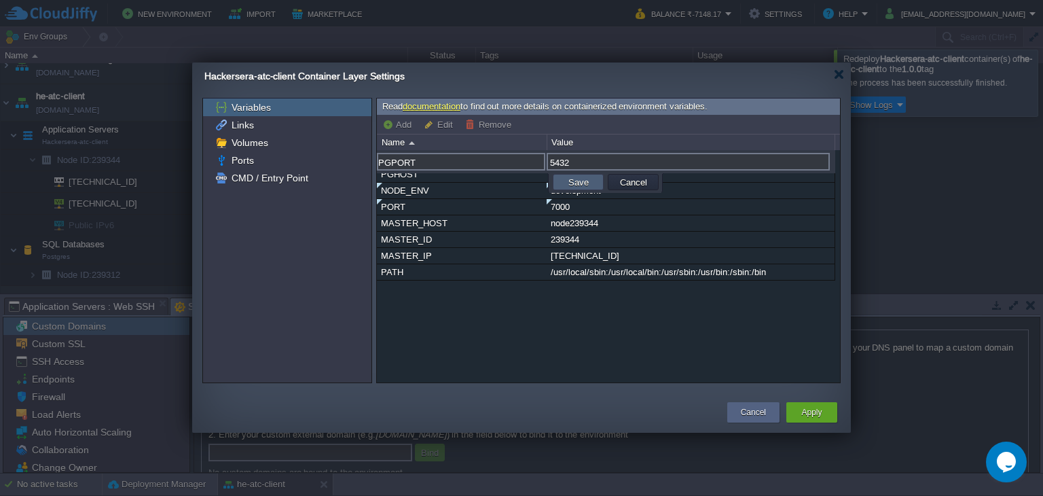
click at [570, 185] on button "Save" at bounding box center [578, 182] width 29 height 12
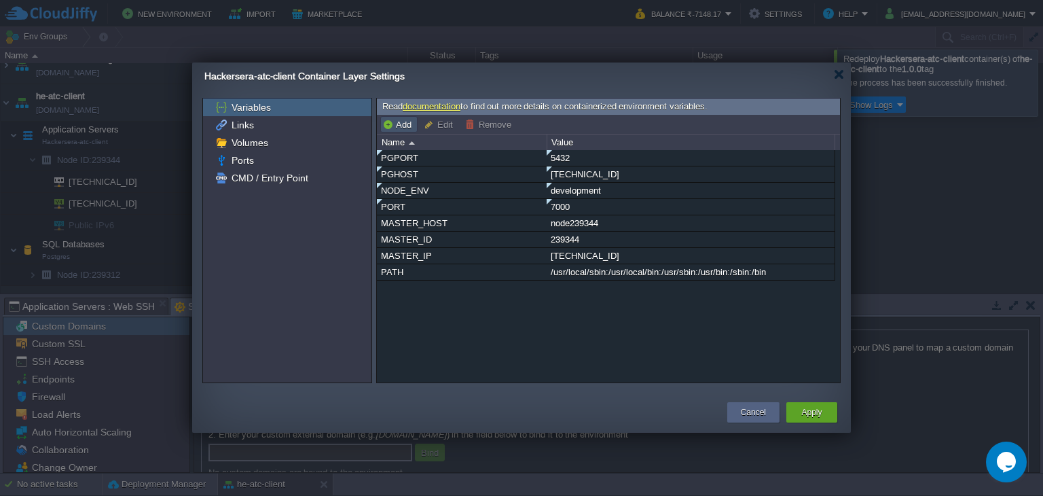
click at [398, 120] on button "Add" at bounding box center [398, 124] width 33 height 12
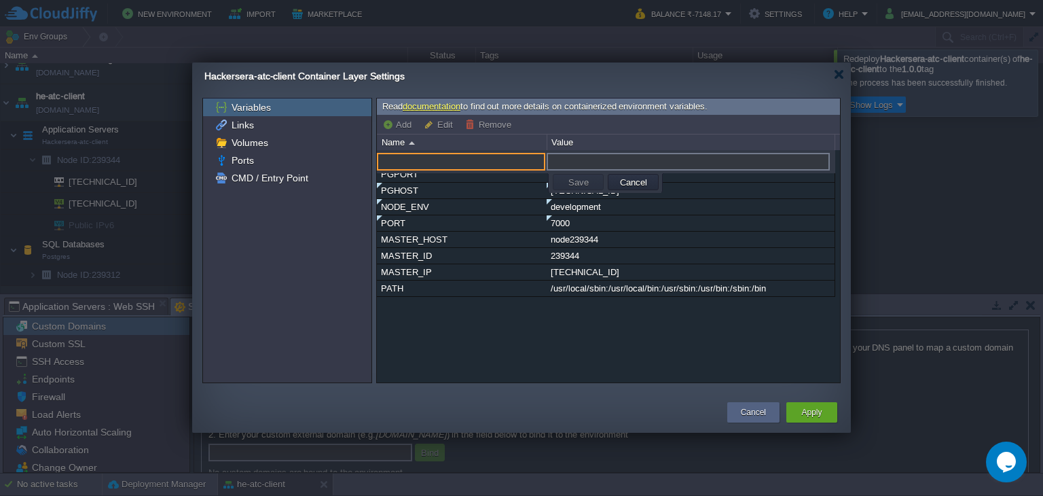
click at [418, 158] on input "text" at bounding box center [461, 162] width 168 height 18
paste input "PGUSER"
type input "PGUSER"
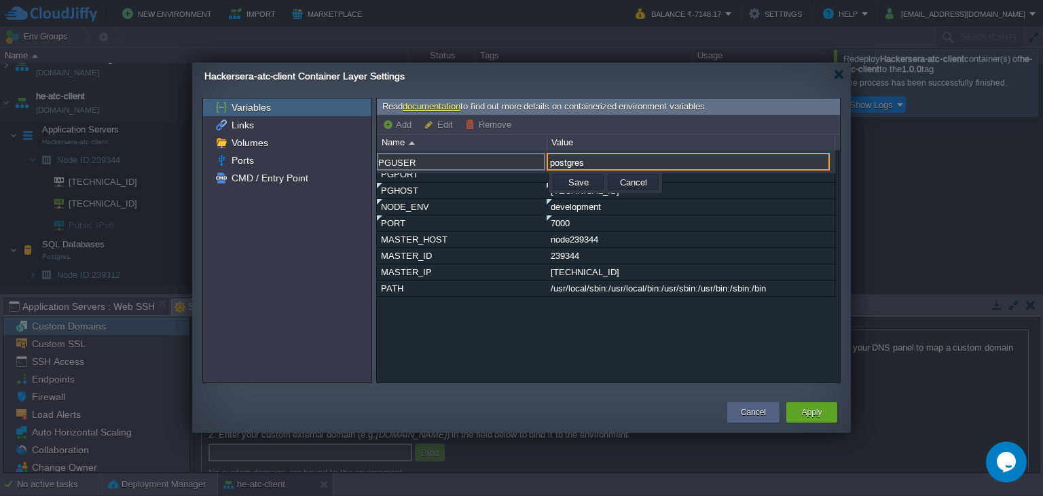
type input "postgres"
click at [570, 182] on button "Save" at bounding box center [578, 182] width 29 height 12
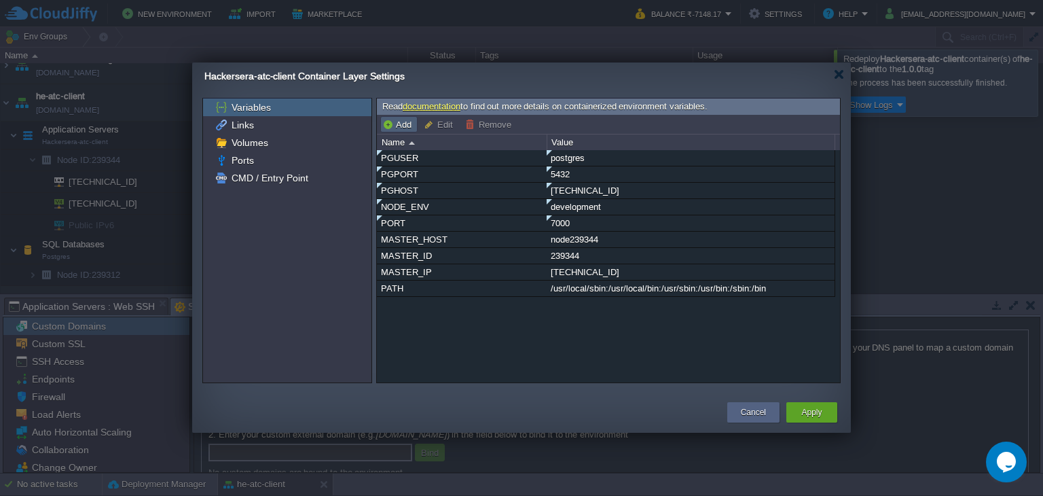
click at [397, 124] on button "Add" at bounding box center [398, 124] width 33 height 12
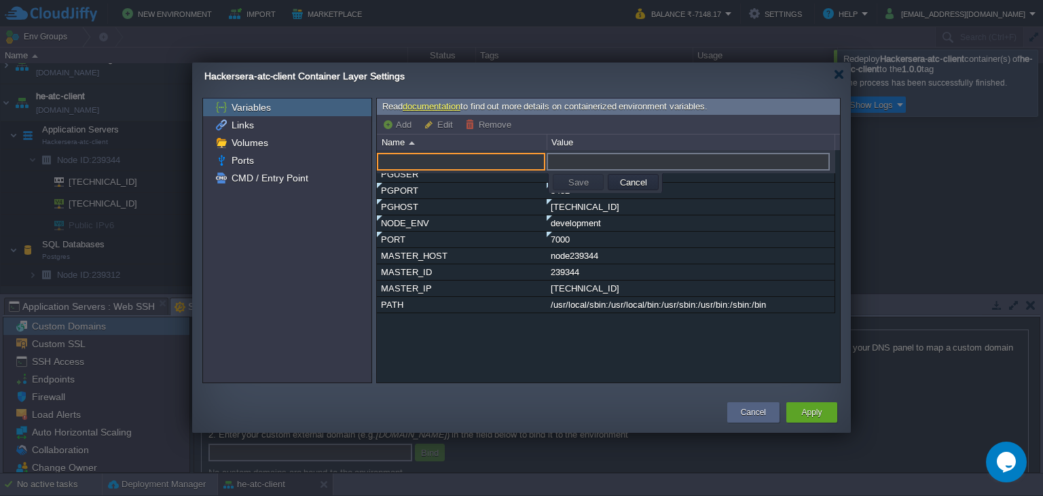
paste input "PGPASSWORD"
type input "PGPASSWORD"
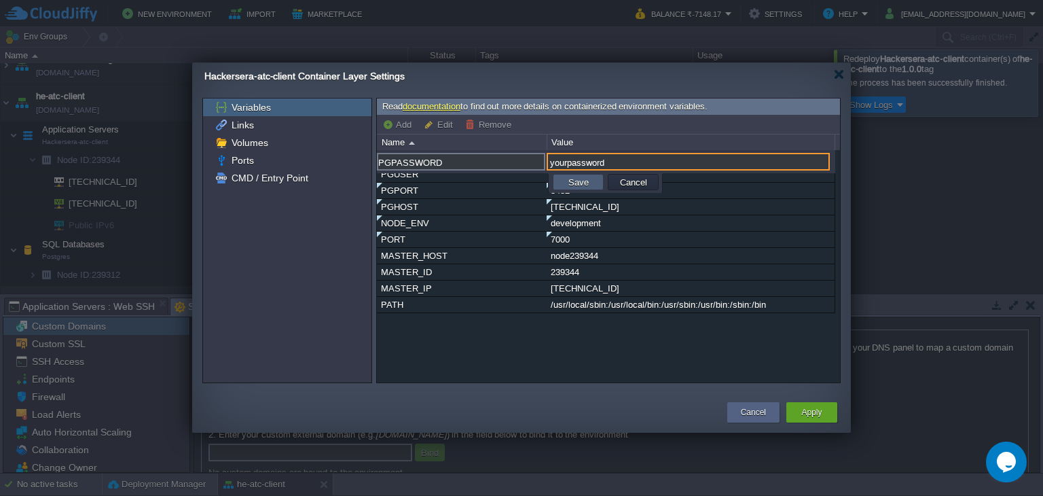
type input "yourpassword"
click at [589, 180] on button "Save" at bounding box center [578, 182] width 29 height 12
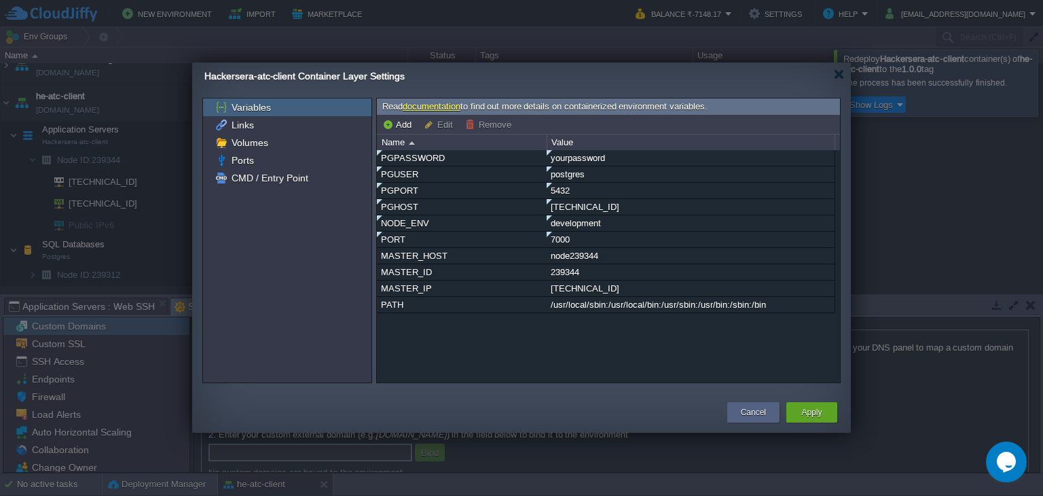
click at [404, 113] on div "Read documentation to find out more details on containerized environment variab…" at bounding box center [608, 106] width 463 height 17
click at [402, 121] on button "Add" at bounding box center [398, 124] width 33 height 12
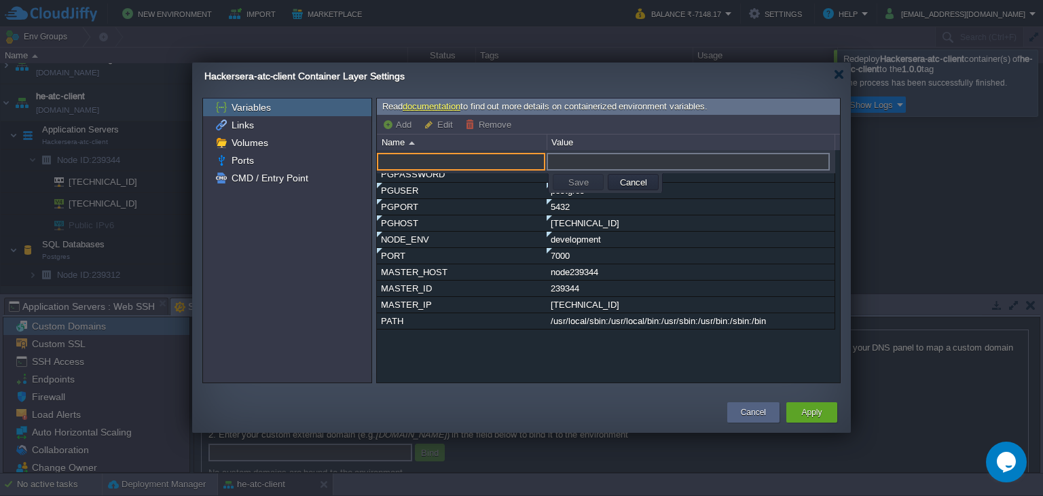
paste input "PGDATABASE"
type input "PGDATABASE"
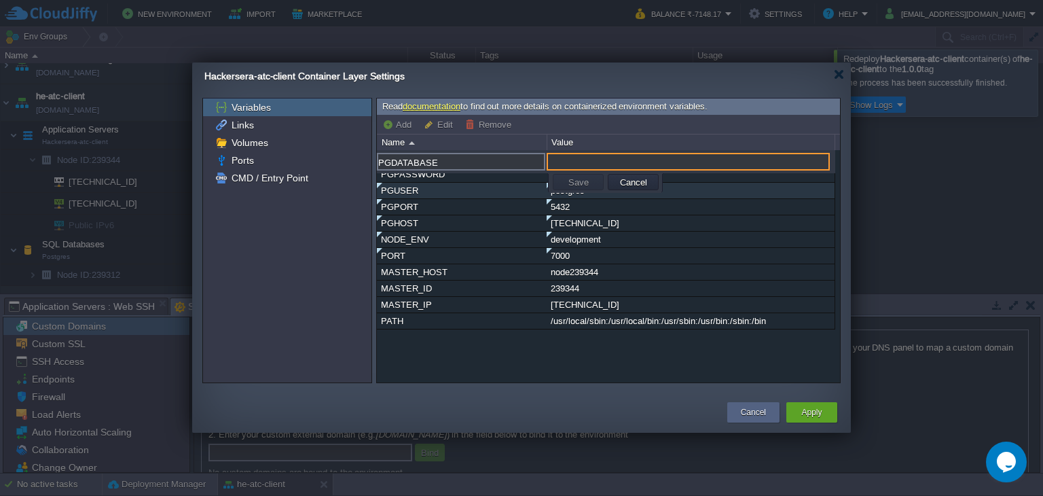
paste input "he-atc-client-db"
type input "he-atc-client-db"
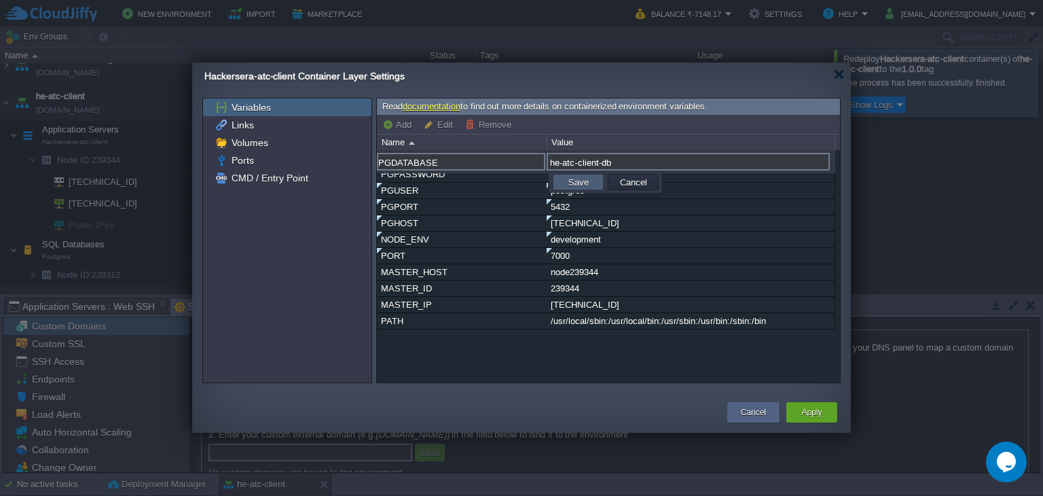
click at [593, 186] on td "Save" at bounding box center [578, 182] width 51 height 16
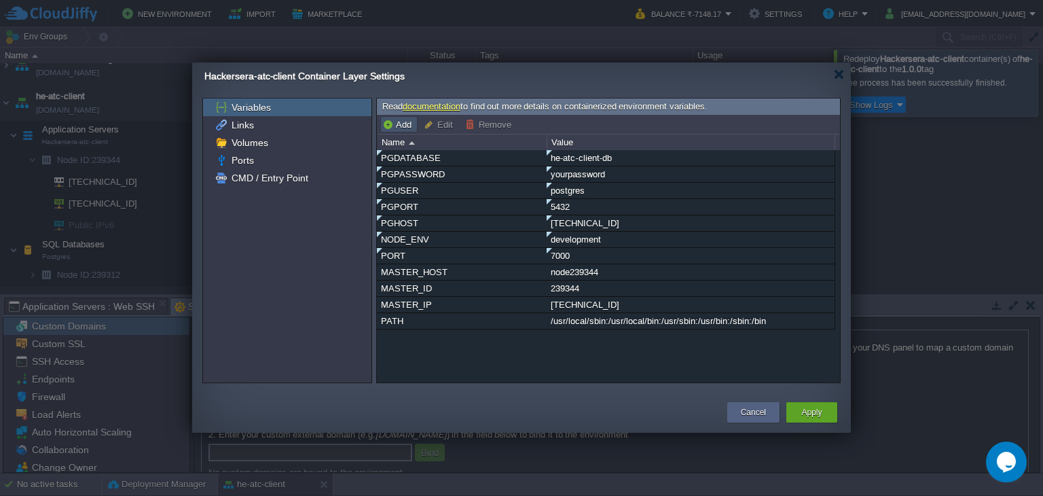
click at [394, 119] on button "Add" at bounding box center [398, 124] width 33 height 12
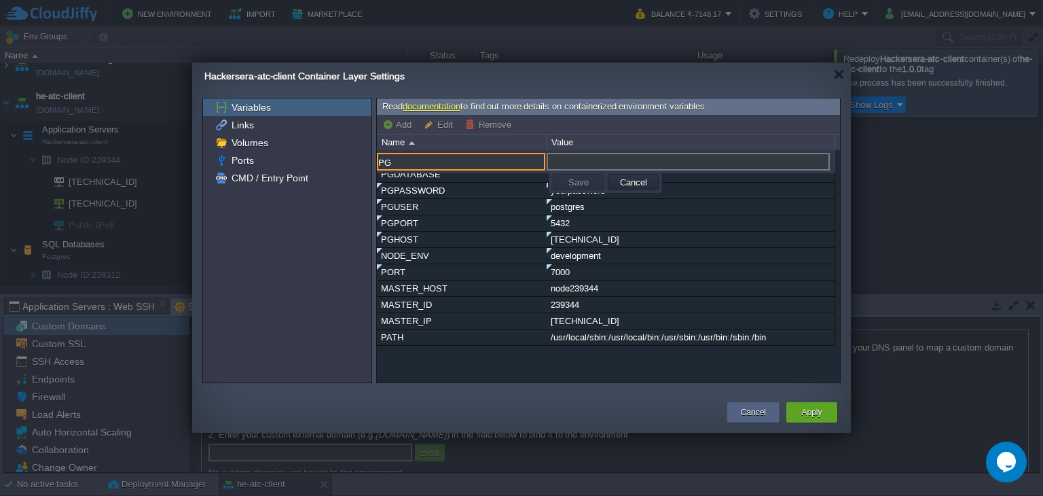
click at [695, 493] on div at bounding box center [521, 248] width 1043 height 496
click at [443, 164] on input "PG" at bounding box center [461, 162] width 168 height 18
paste input "SSLMODE"
type input "PGSSLMODE"
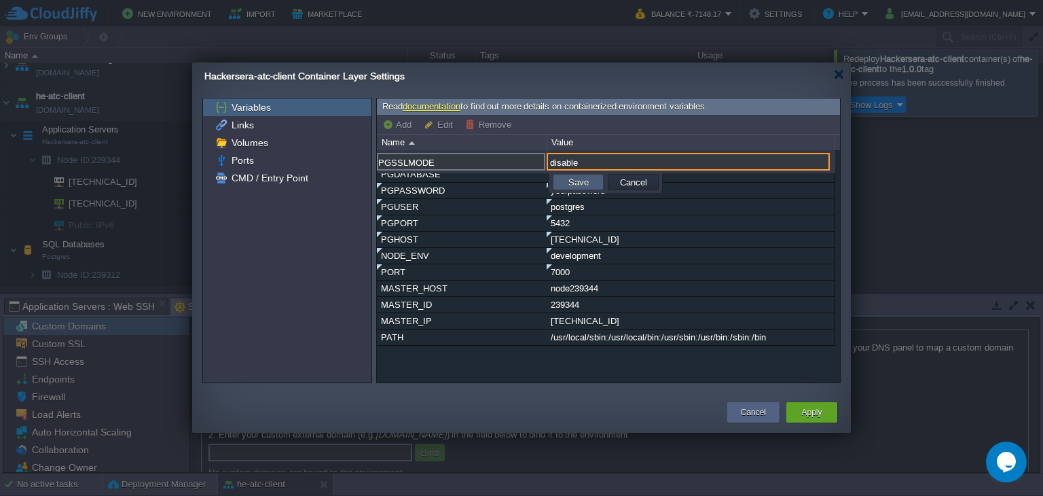
type input "disable"
click at [573, 177] on button "Save" at bounding box center [578, 182] width 29 height 12
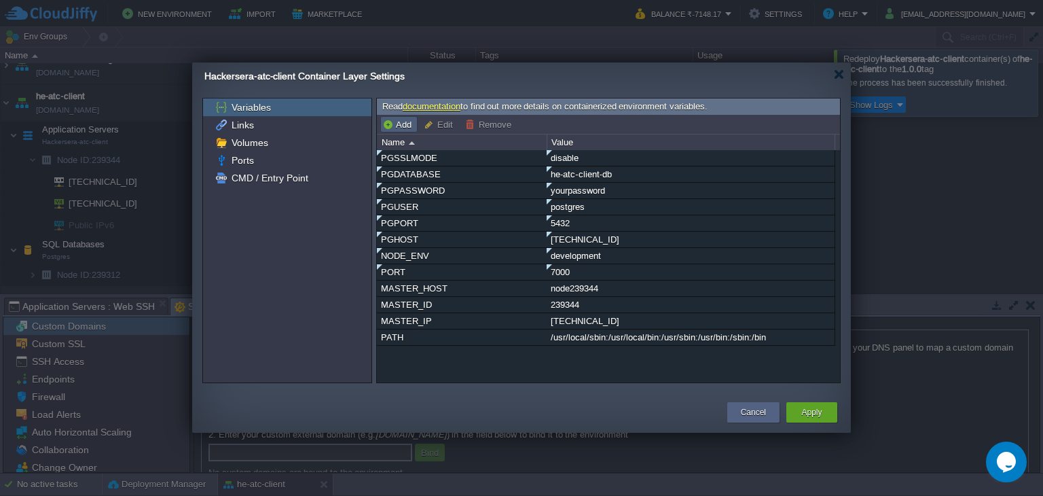
click at [399, 125] on button "Add" at bounding box center [398, 124] width 33 height 12
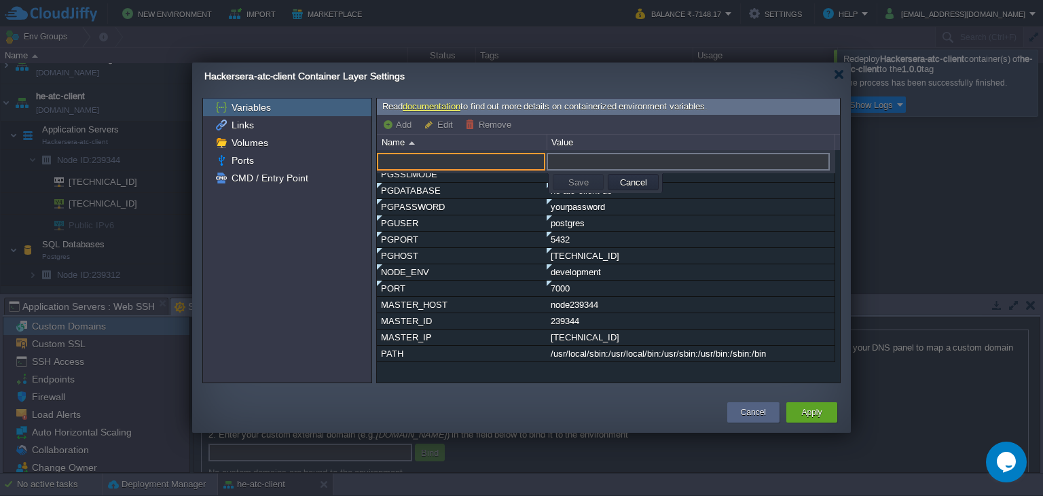
paste input "JWT_SECRET"
type input "JWT_SECRET"
click at [573, 162] on input "text" at bounding box center [688, 162] width 283 height 18
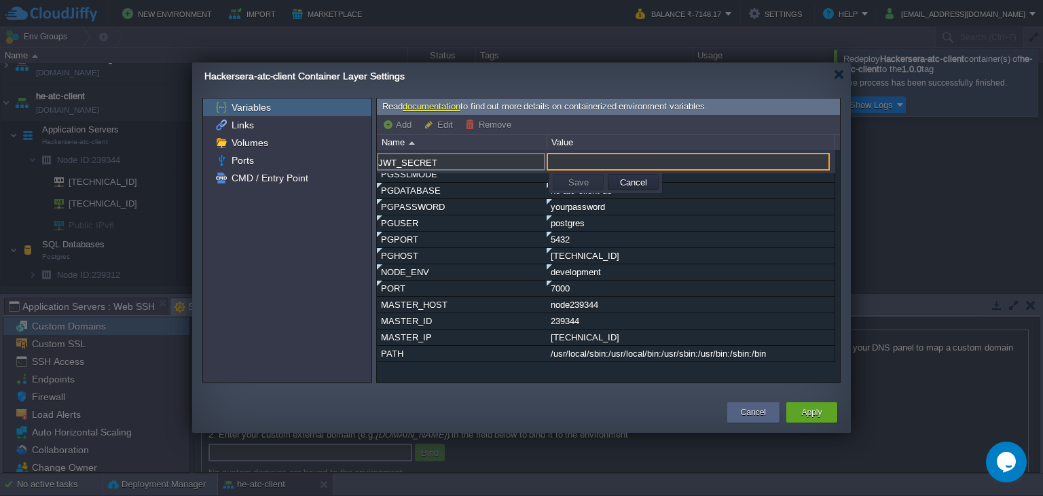
paste input "your-super-secret-jwt-key-change-this-in-production-make-it-very-long-and-rando…"
type input "your-super-secret-jwt-key-change-this-in-production-make-it-very-long-and-rando…"
click at [573, 181] on button "Save" at bounding box center [578, 182] width 29 height 12
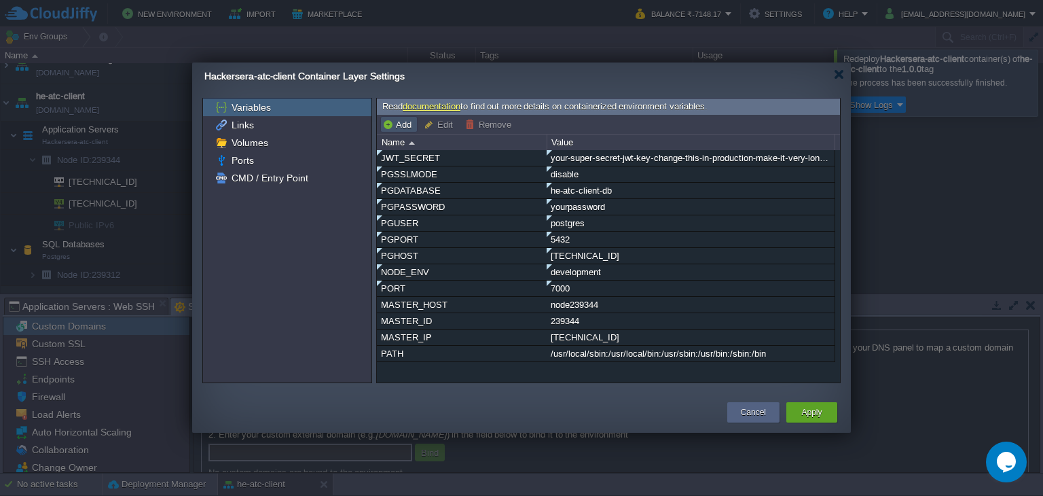
click at [400, 128] on button "Add" at bounding box center [398, 124] width 33 height 12
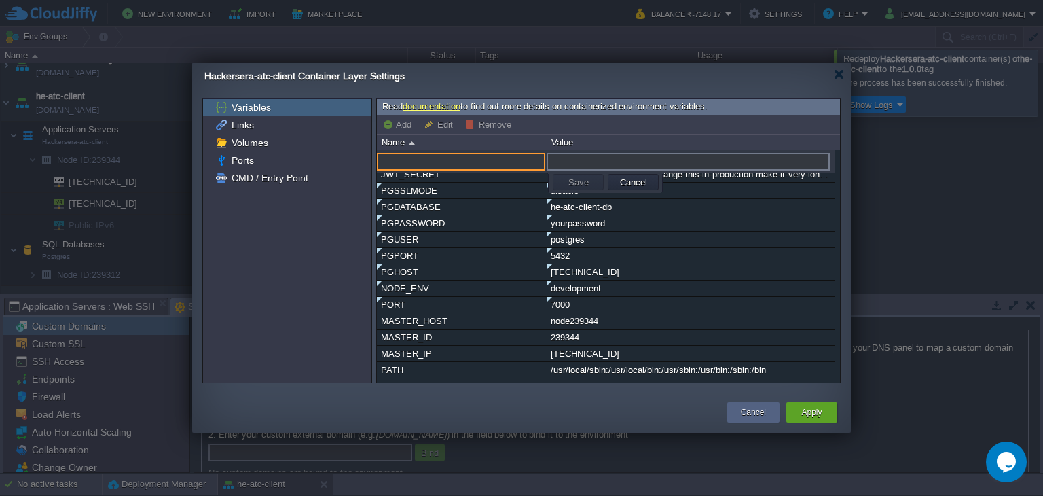
click at [424, 160] on input "text" at bounding box center [461, 162] width 168 height 18
paste input "JWT_EXPIRES_IN"
type input "JWT_EXPIRES_IN"
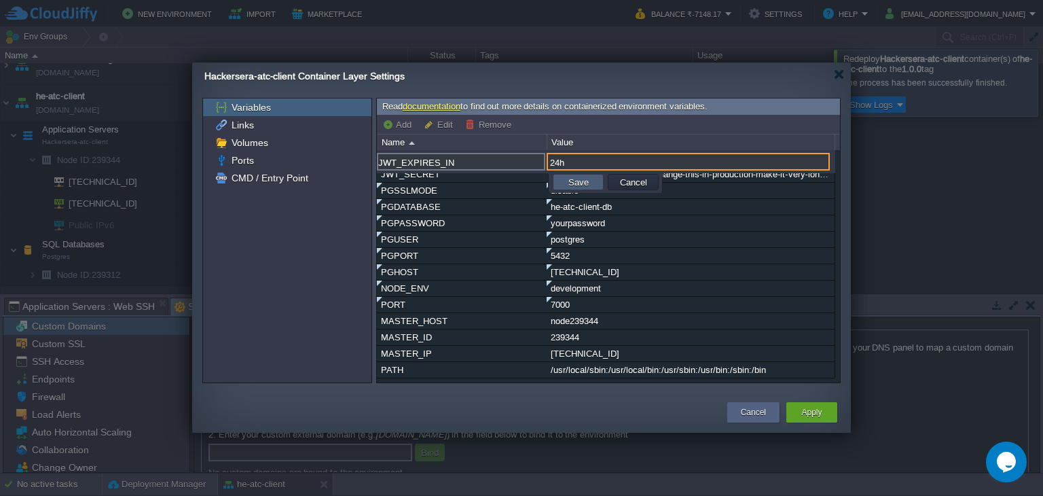
type input "24h"
click at [576, 185] on button "Save" at bounding box center [578, 182] width 29 height 12
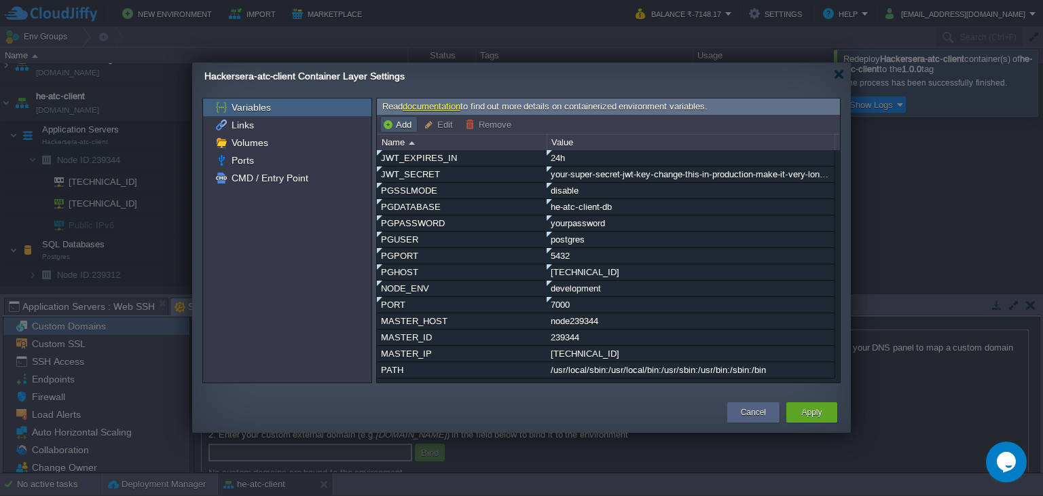
click at [394, 120] on button "Add" at bounding box center [398, 124] width 33 height 12
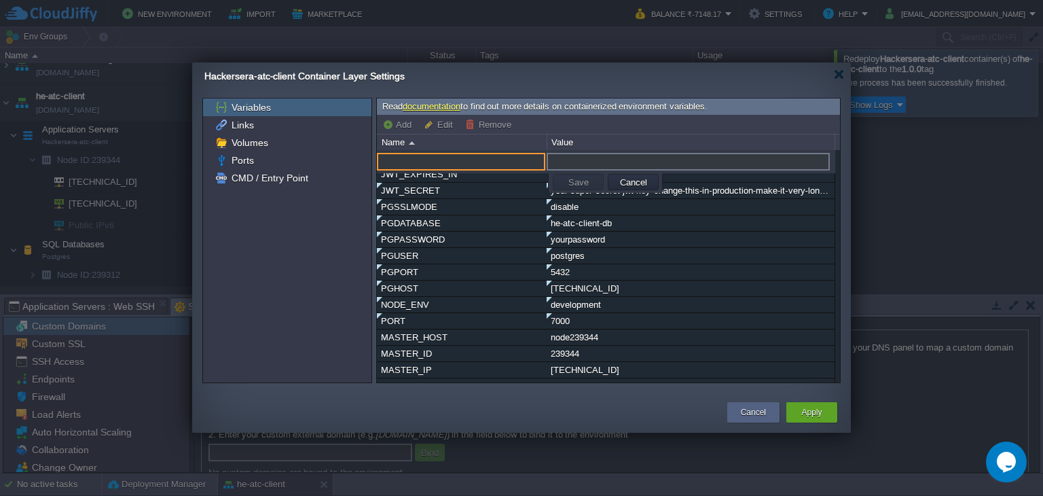
paste input "EXTERNAL_APIS_HOST"
type input "EXTERNAL_APIS_HOST"
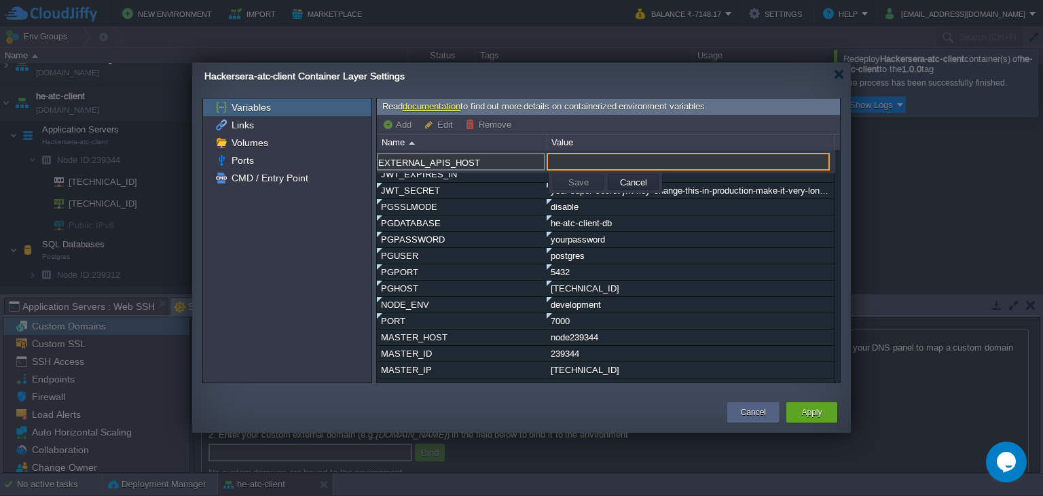
paste input "[URL][TECHNICAL_ID]"
type input "[URL][TECHNICAL_ID]"
click at [592, 182] on td "Save" at bounding box center [578, 182] width 51 height 16
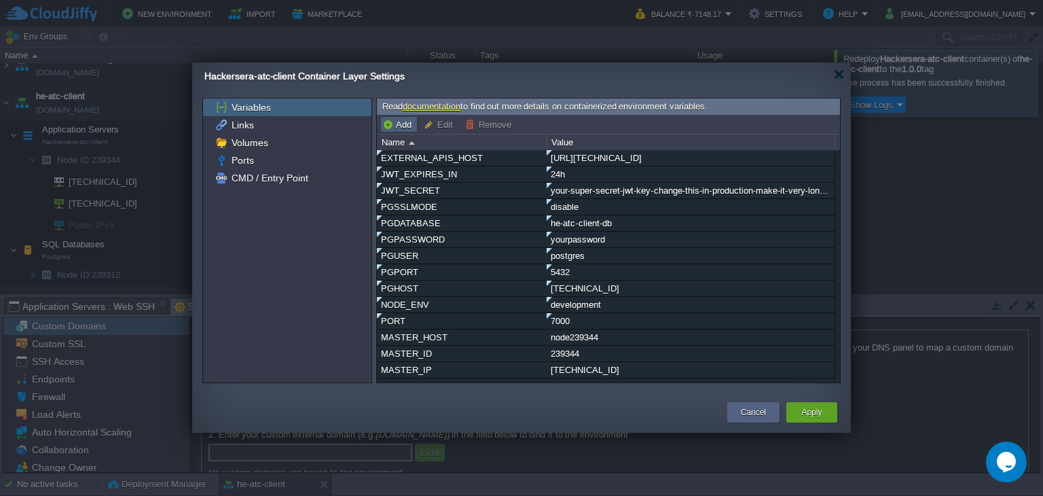
click at [389, 120] on button "Add" at bounding box center [398, 124] width 33 height 12
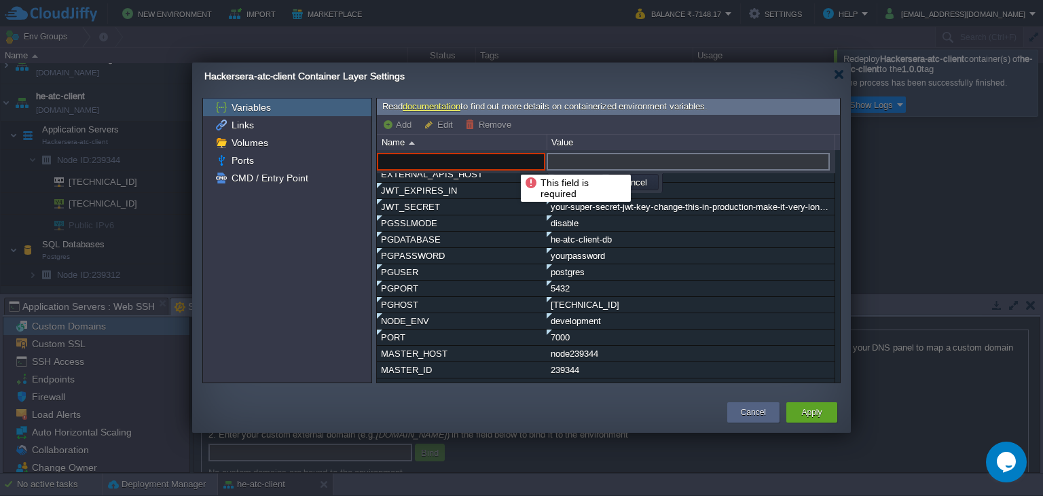
paste input "FRONTEND_URL"
type input "FRONTEND_URL"
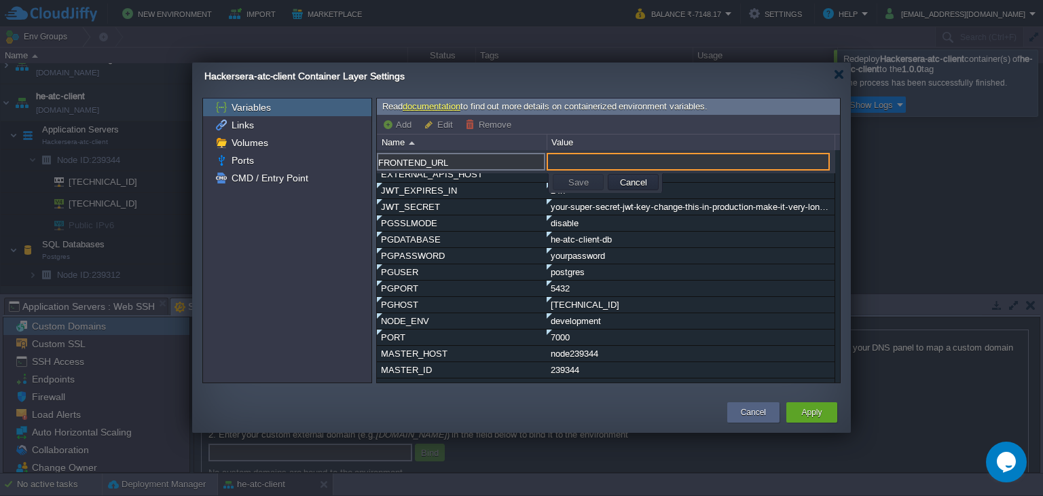
paste input "[URL][TECHNICAL_ID]"
type input "[URL][TECHNICAL_ID]"
click at [583, 177] on button "Save" at bounding box center [578, 182] width 29 height 12
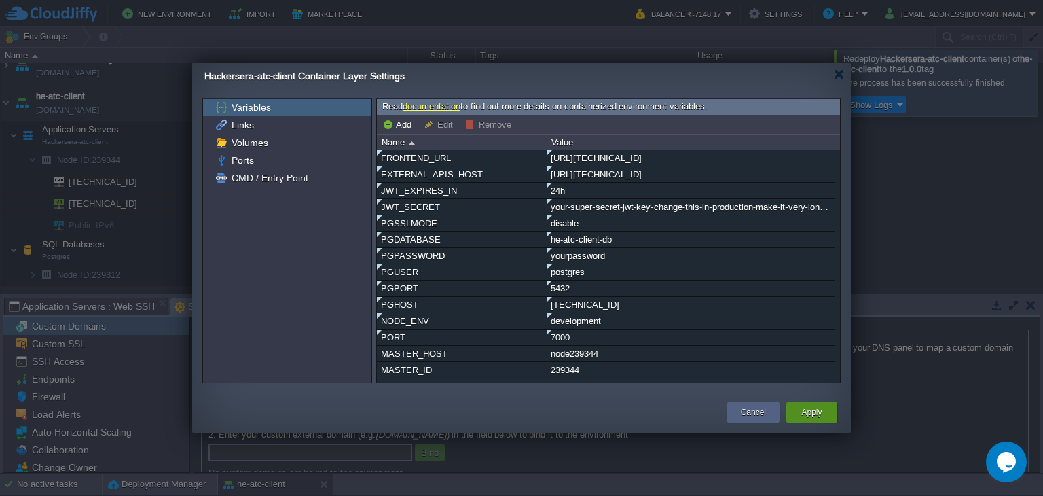
click at [801, 411] on div "Apply" at bounding box center [811, 412] width 31 height 20
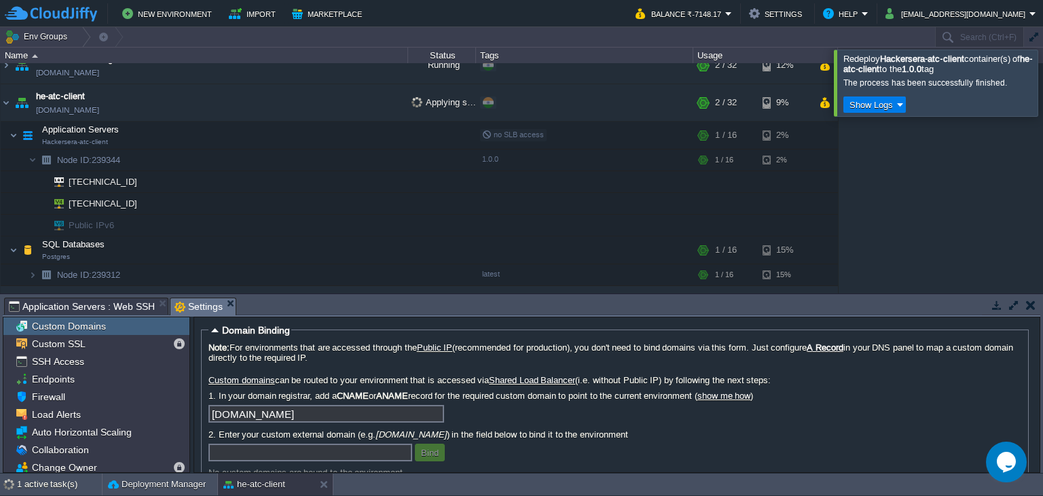
click at [1027, 307] on button "button" at bounding box center [1031, 305] width 10 height 12
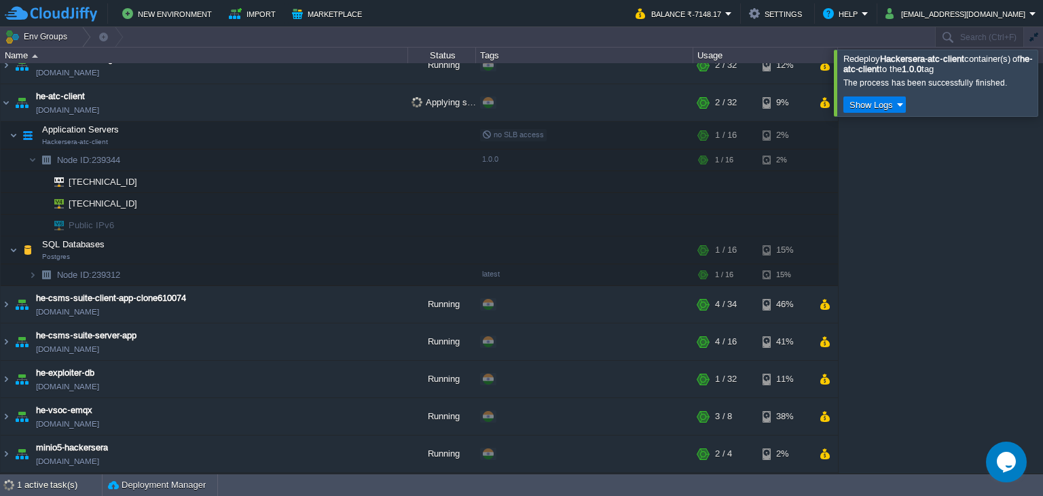
click at [1042, 81] on div at bounding box center [1059, 83] width 0 height 66
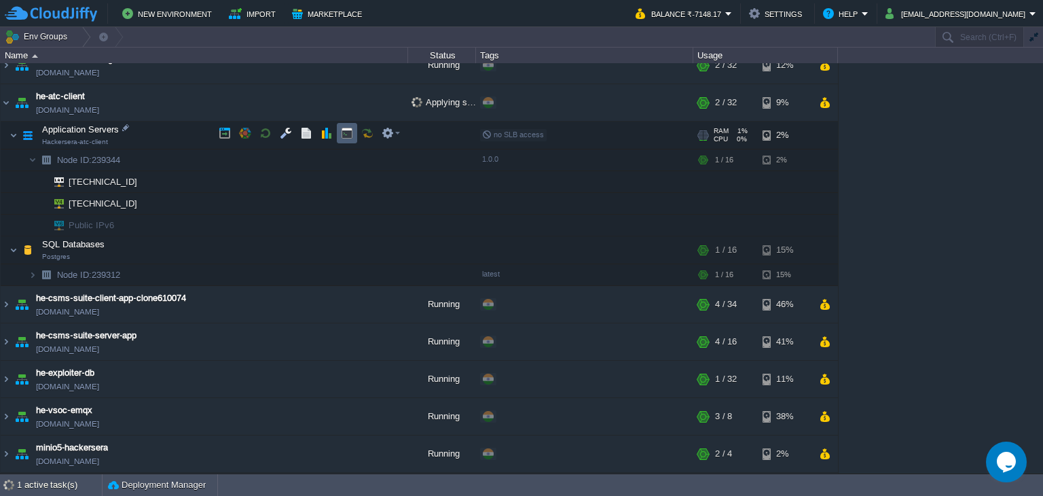
click at [345, 137] on button "button" at bounding box center [347, 133] width 12 height 12
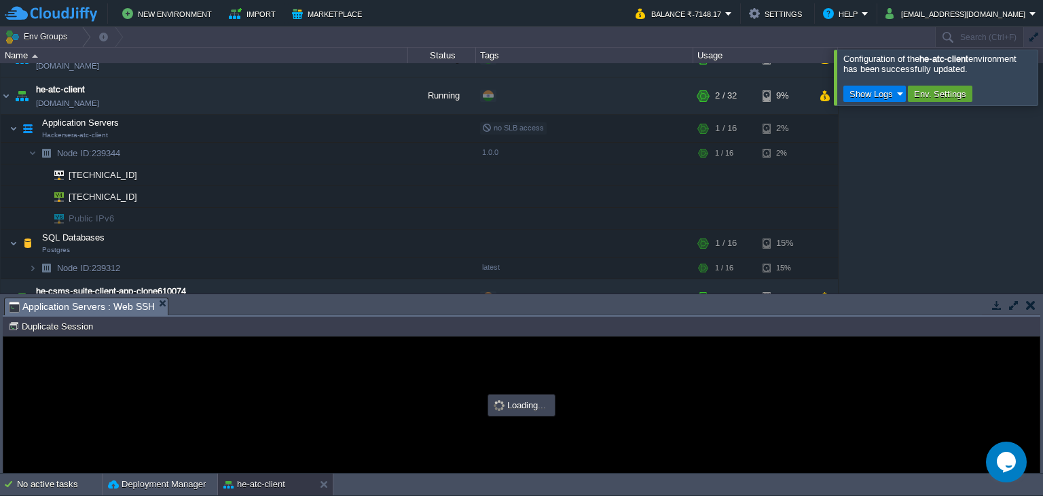
type input "#000000"
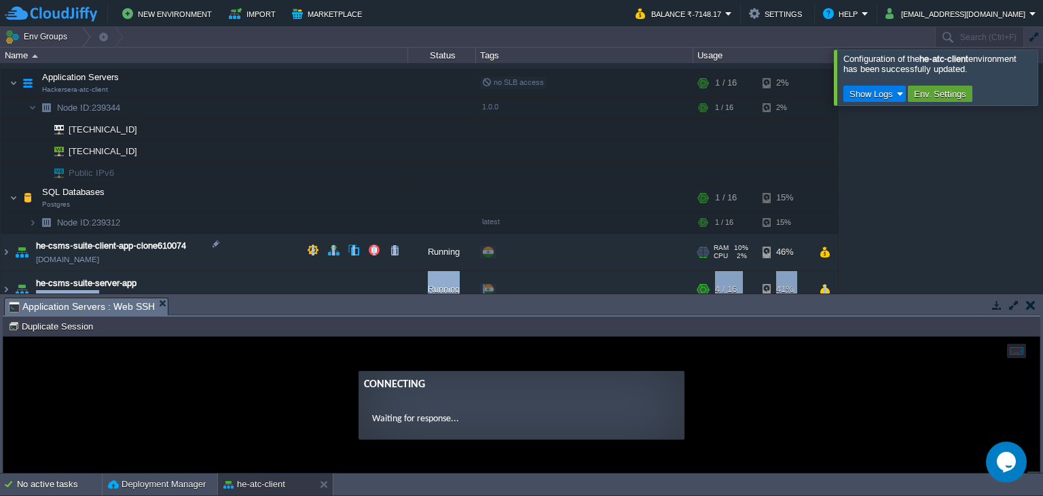
scroll to position [578, 0]
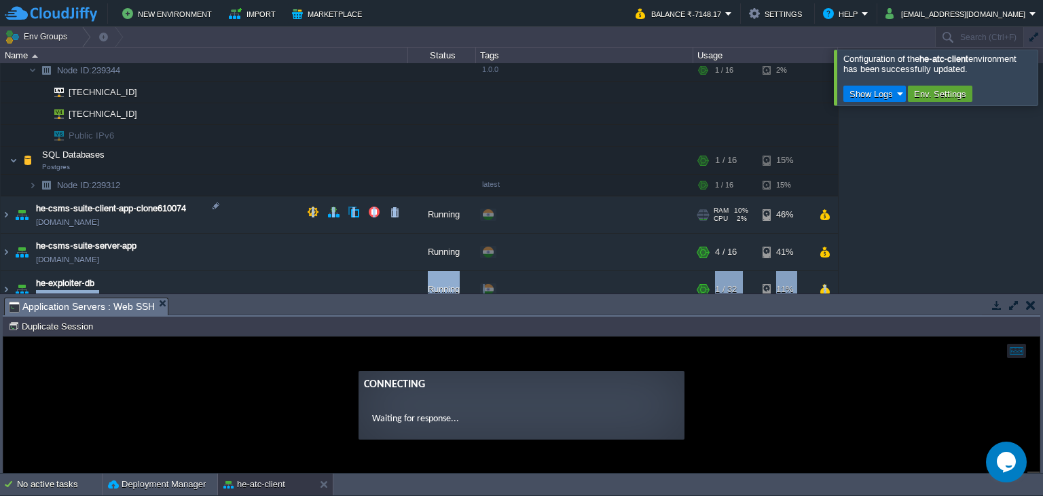
click at [271, 288] on div "Env Groups Search (Ctrl+F) auto-gen Name Status Tags Usage api-hackersera-2 [DO…" at bounding box center [521, 250] width 1043 height 446
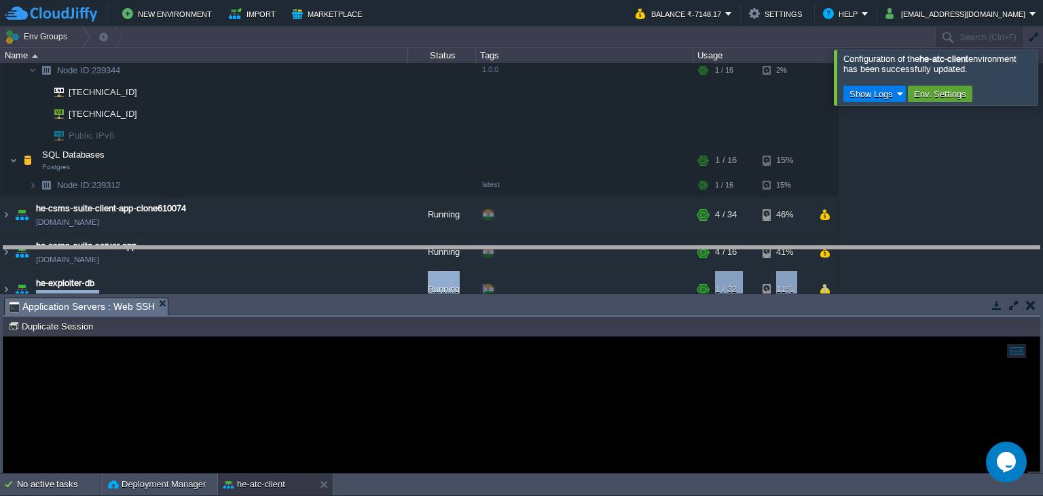
drag, startPoint x: 272, startPoint y: 301, endPoint x: 289, endPoint y: 249, distance: 54.3
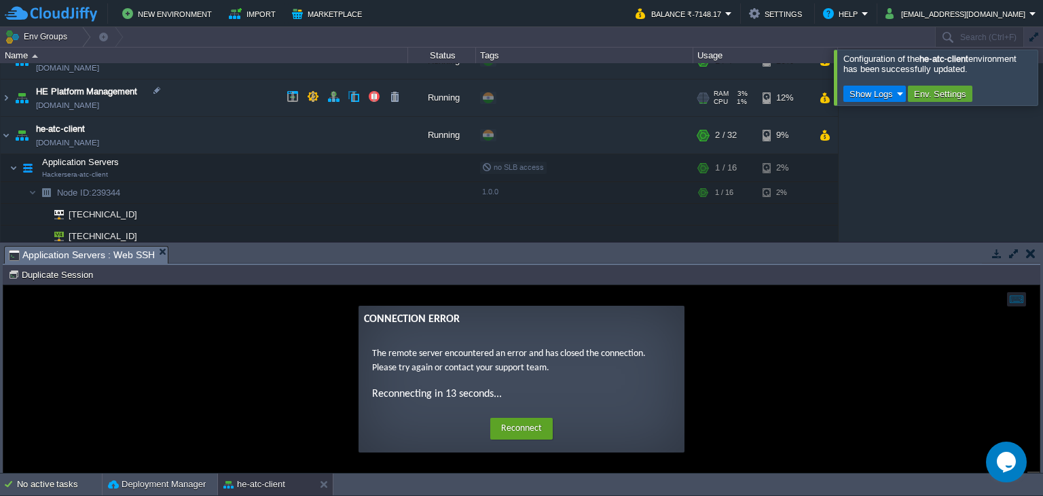
scroll to position [422, 0]
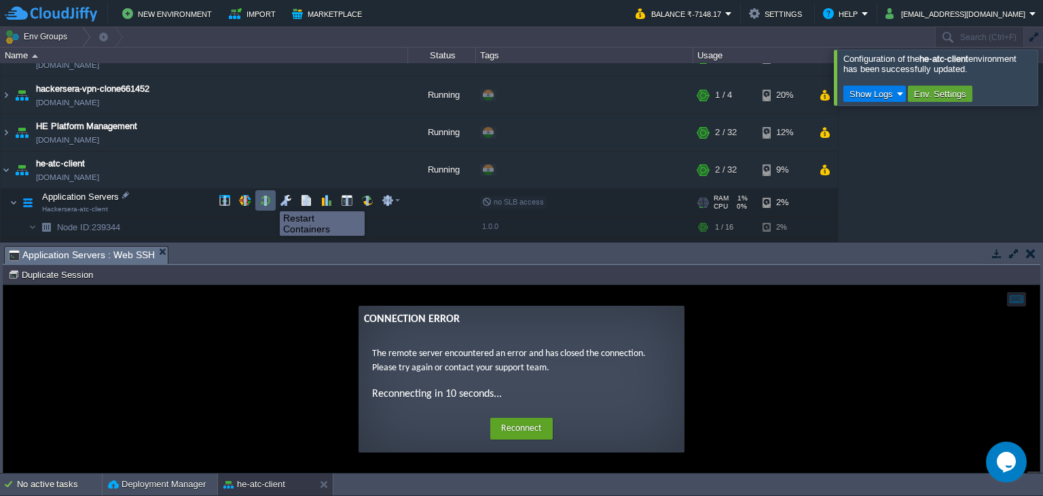
click at [270, 199] on button "button" at bounding box center [265, 200] width 12 height 12
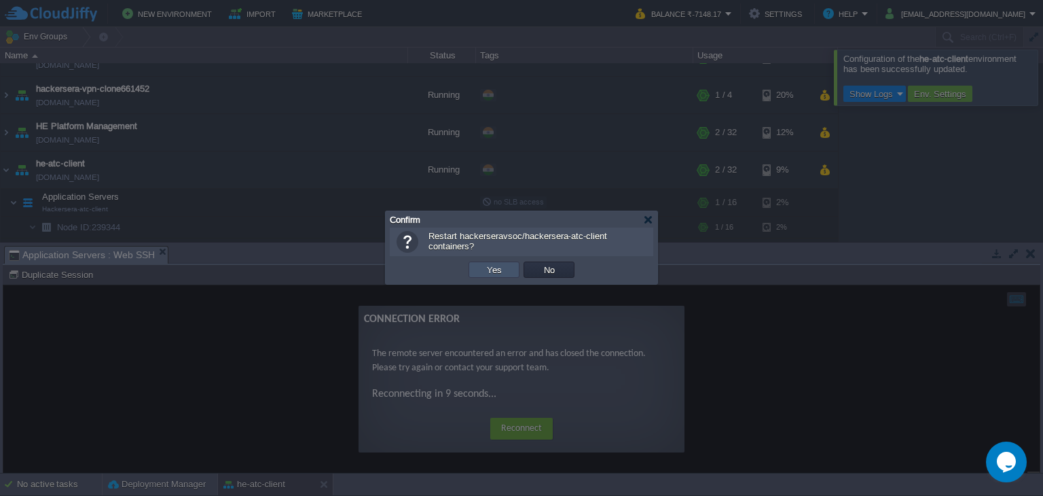
click at [486, 263] on button "Yes" at bounding box center [494, 269] width 23 height 12
